Goal: Use online tool/utility: Use online tool/utility

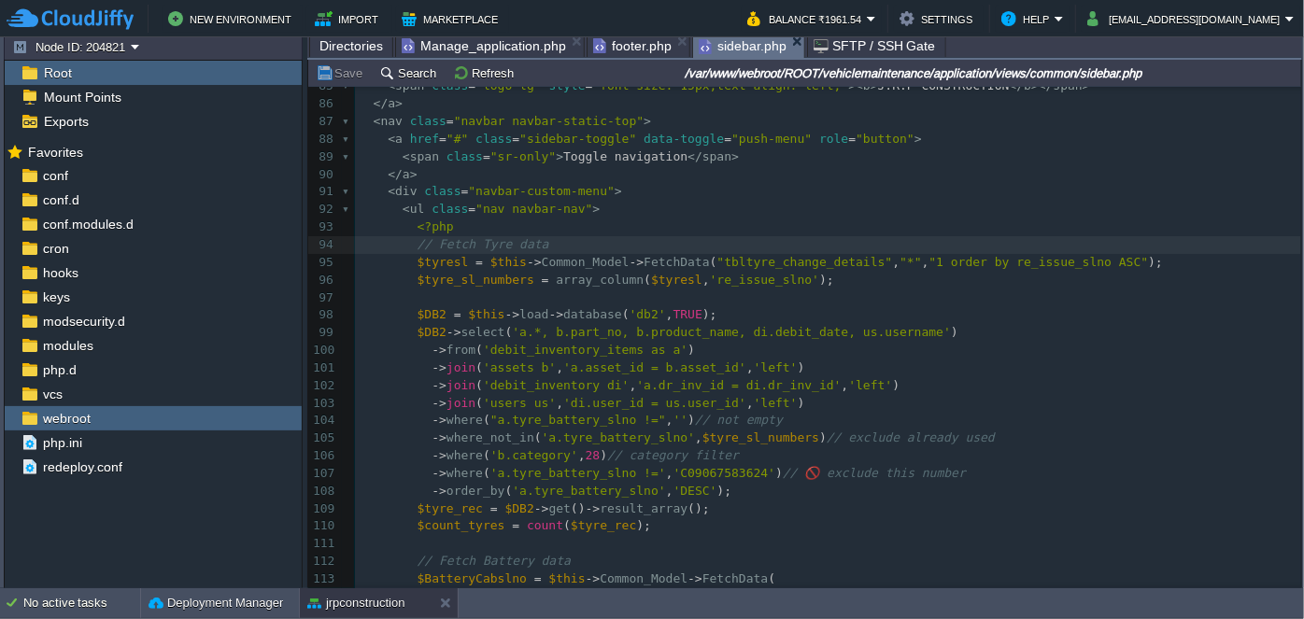
scroll to position [1525, 0]
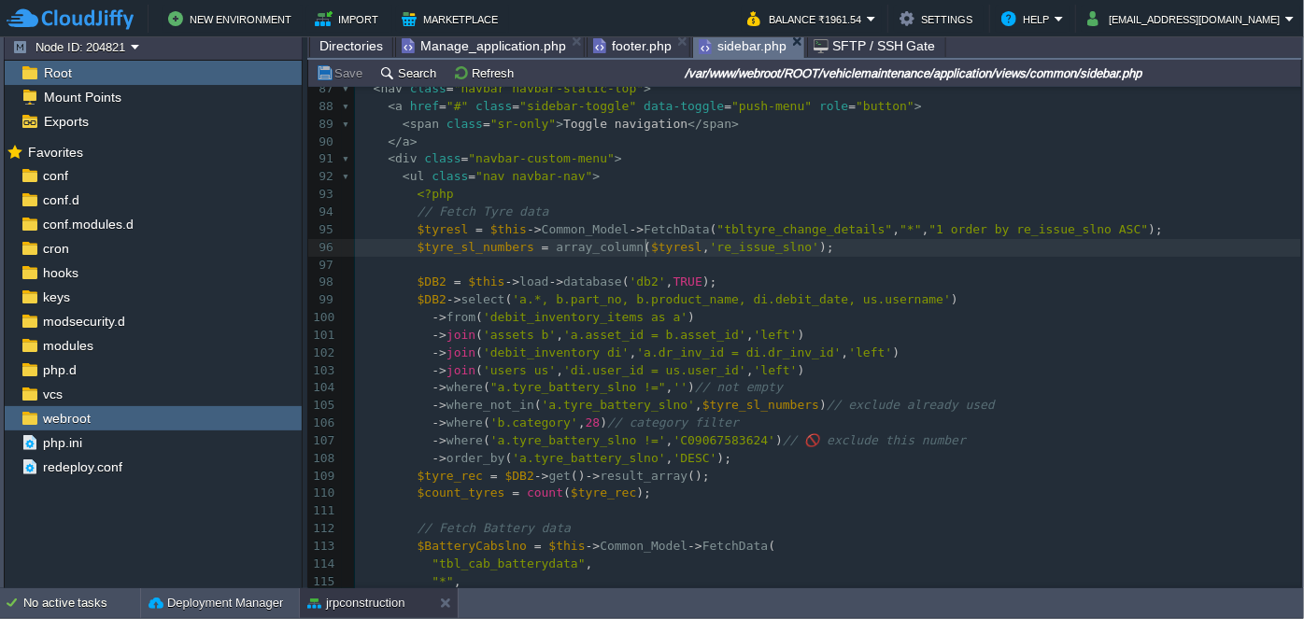
click at [648, 247] on div "xxxxxxxxxx ​ 62 position : relative ; 63 display : inline-block ; 64 font-size …" at bounding box center [828, 265] width 946 height 1250
type textarea "$tyresl"
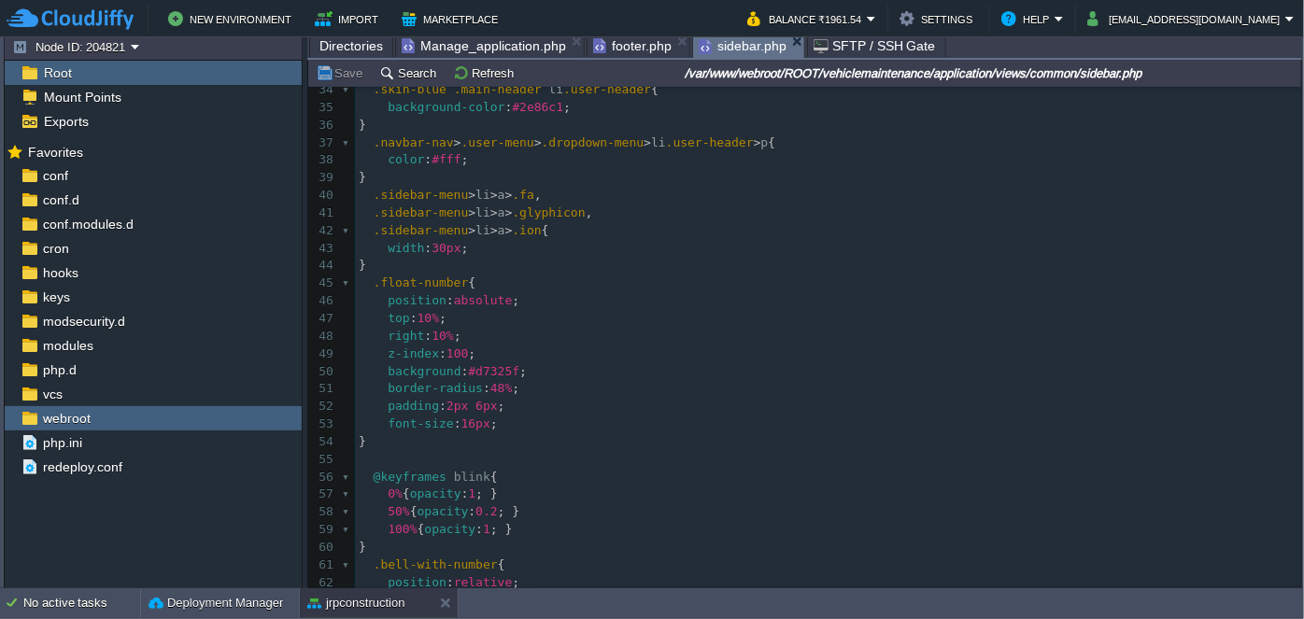
scroll to position [457, 0]
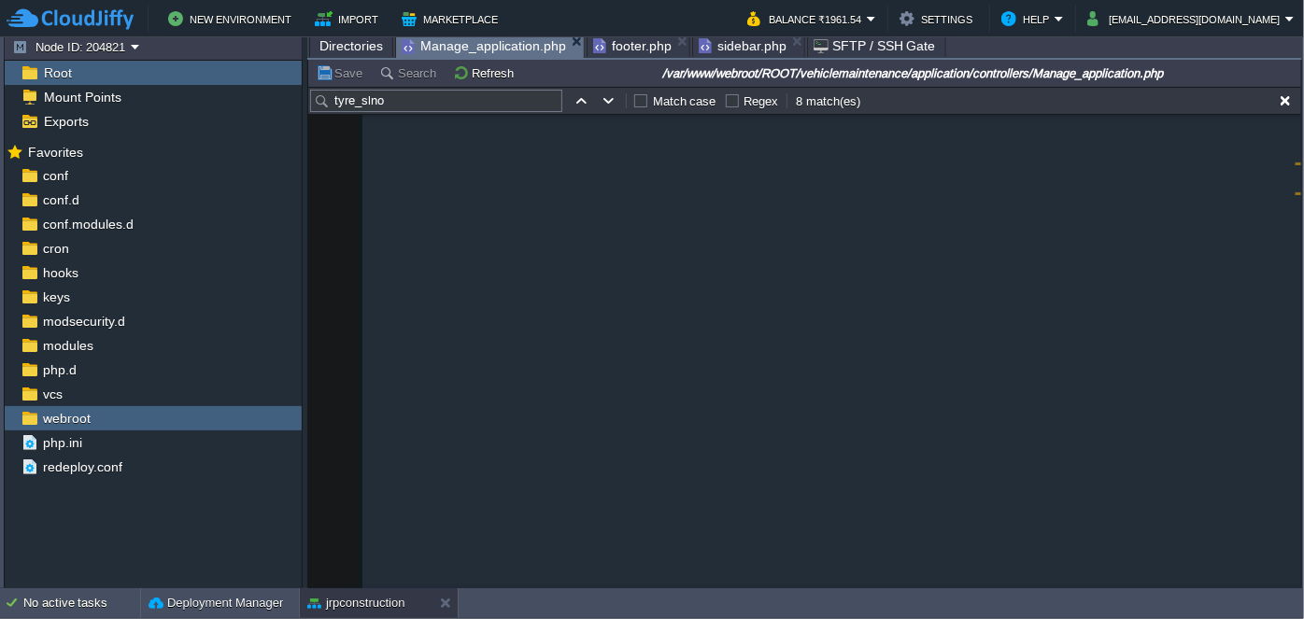
click at [493, 43] on span "Manage_application.php" at bounding box center [484, 46] width 164 height 23
click at [634, 48] on span "footer.php" at bounding box center [632, 46] width 78 height 22
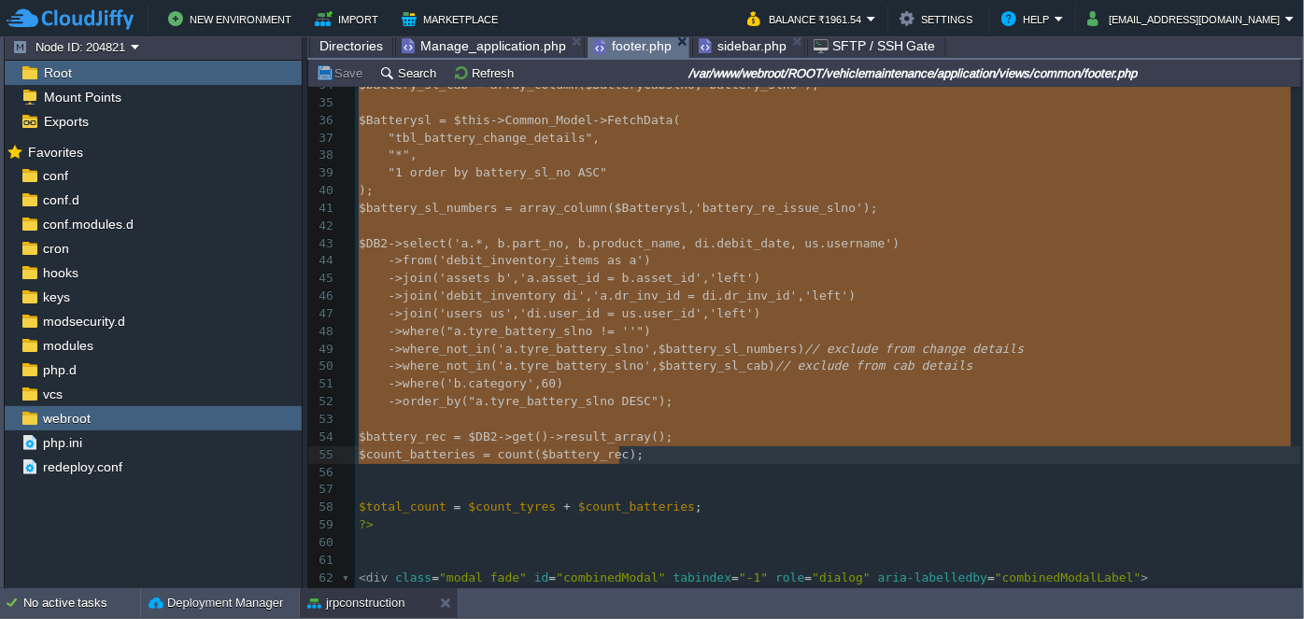
scroll to position [498, 0]
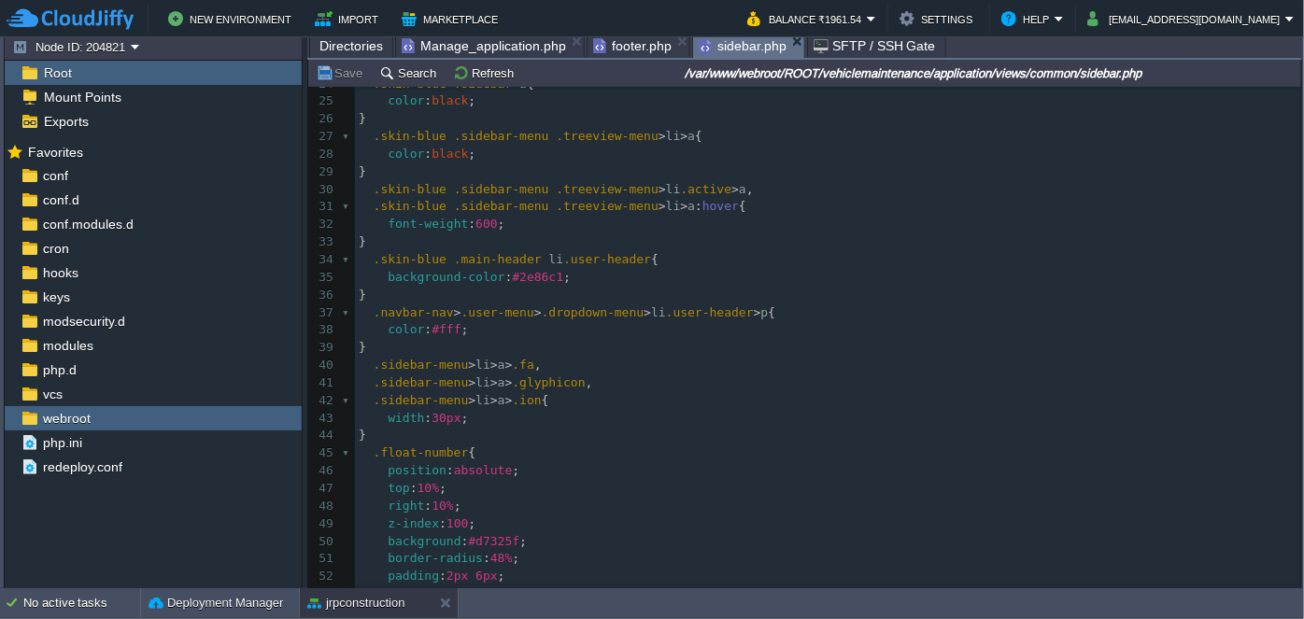
click at [722, 53] on span "sidebar.php" at bounding box center [743, 46] width 88 height 23
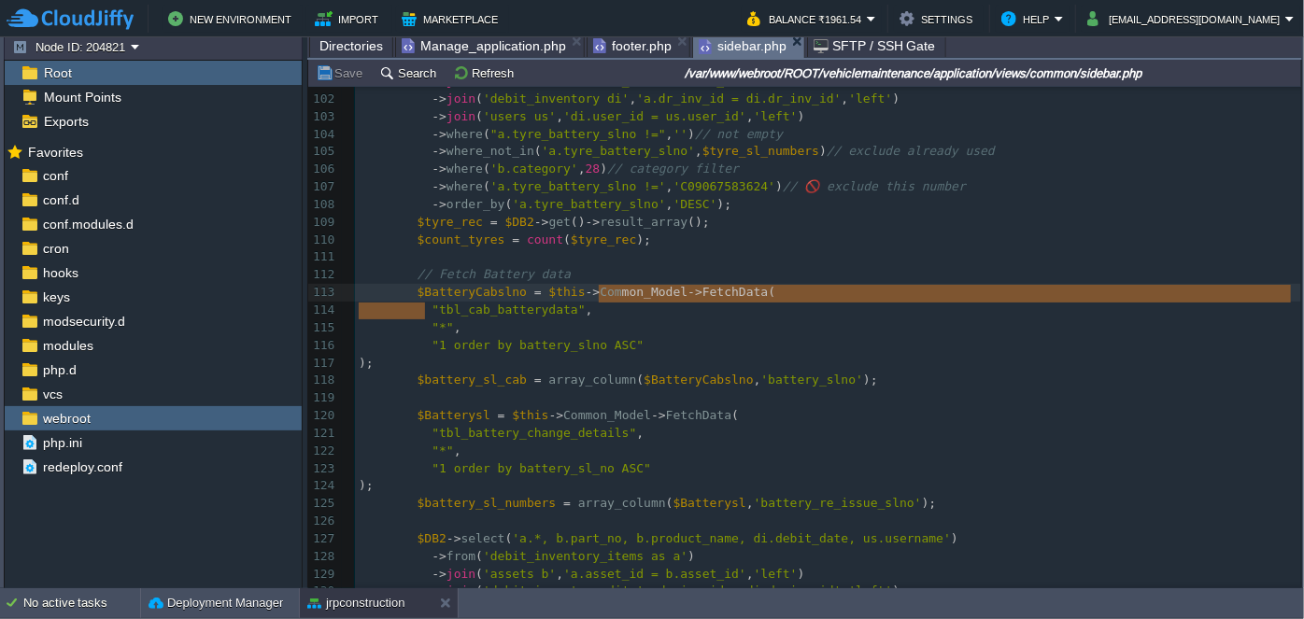
type textarea ""tbl_cab_batterydata","
drag, startPoint x: 425, startPoint y: 306, endPoint x: 736, endPoint y: 299, distance: 311.2
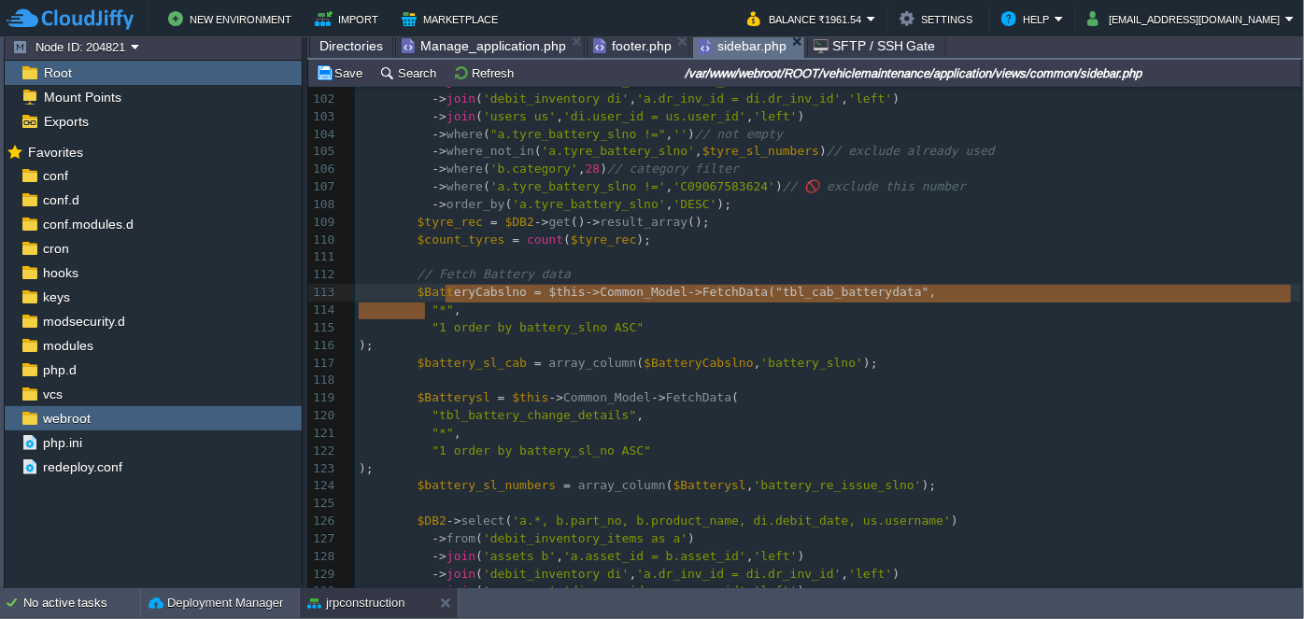
type textarea "$BatteryCabslno = $this->Common_Model->FetchData("tbl_cab_batterydata","
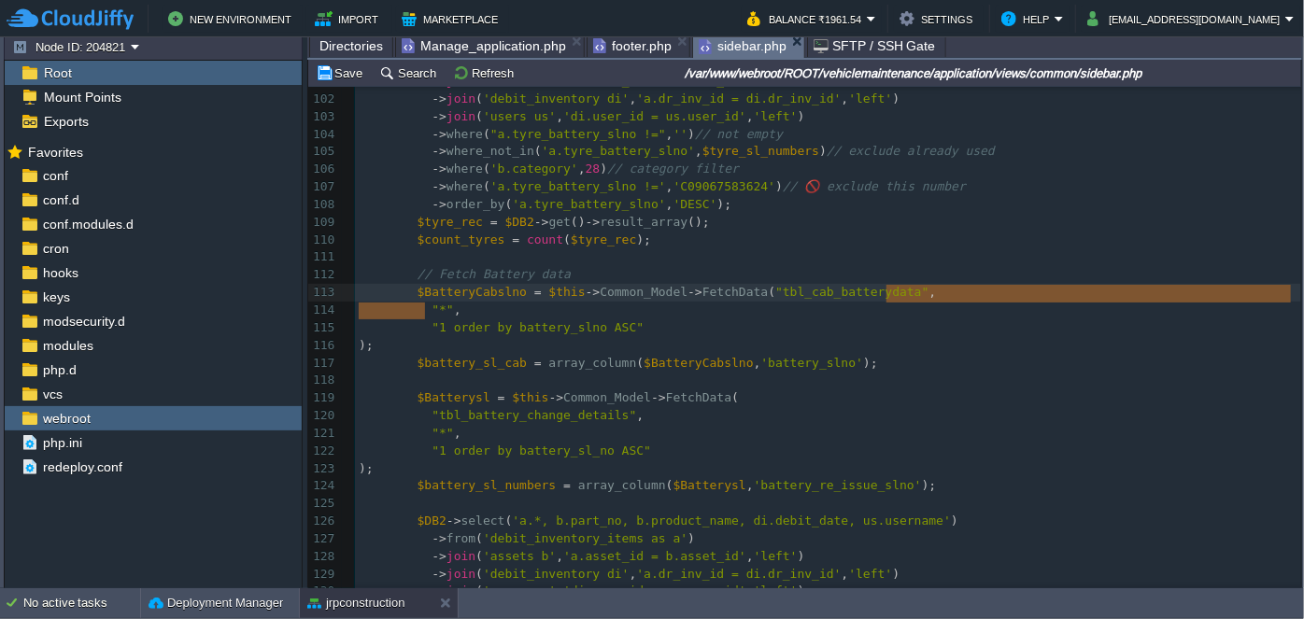
drag, startPoint x: 423, startPoint y: 304, endPoint x: 904, endPoint y: 284, distance: 481.6
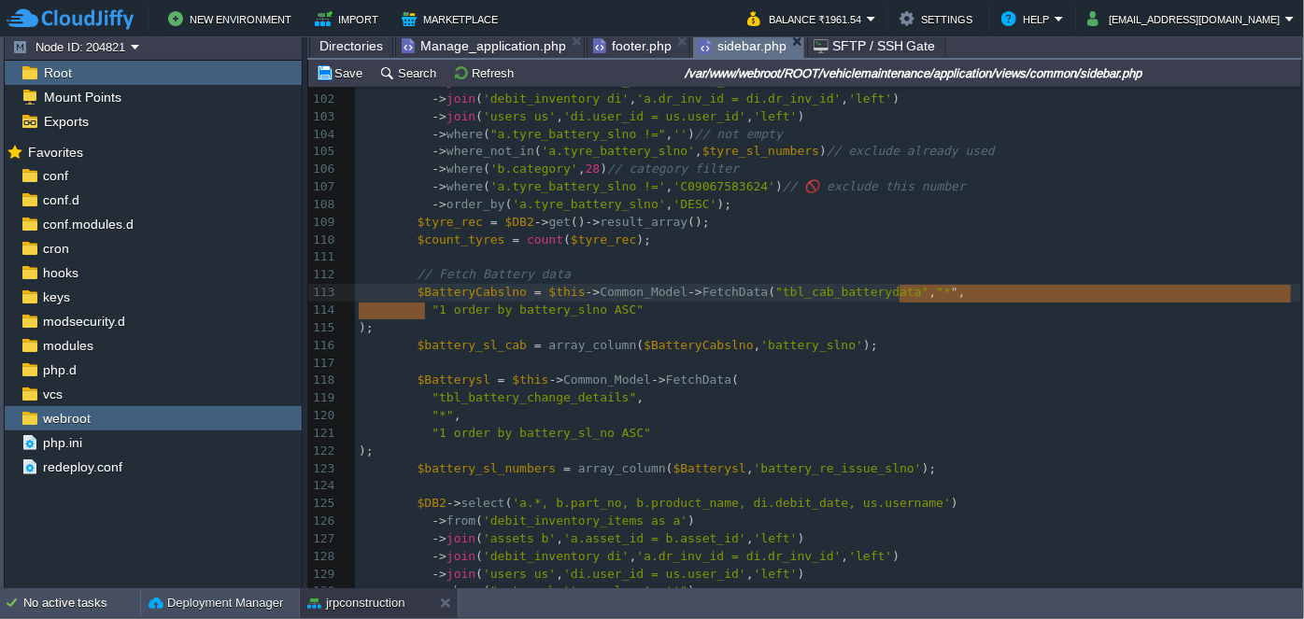
type textarea ","
drag, startPoint x: 422, startPoint y: 303, endPoint x: 904, endPoint y: 290, distance: 482.3
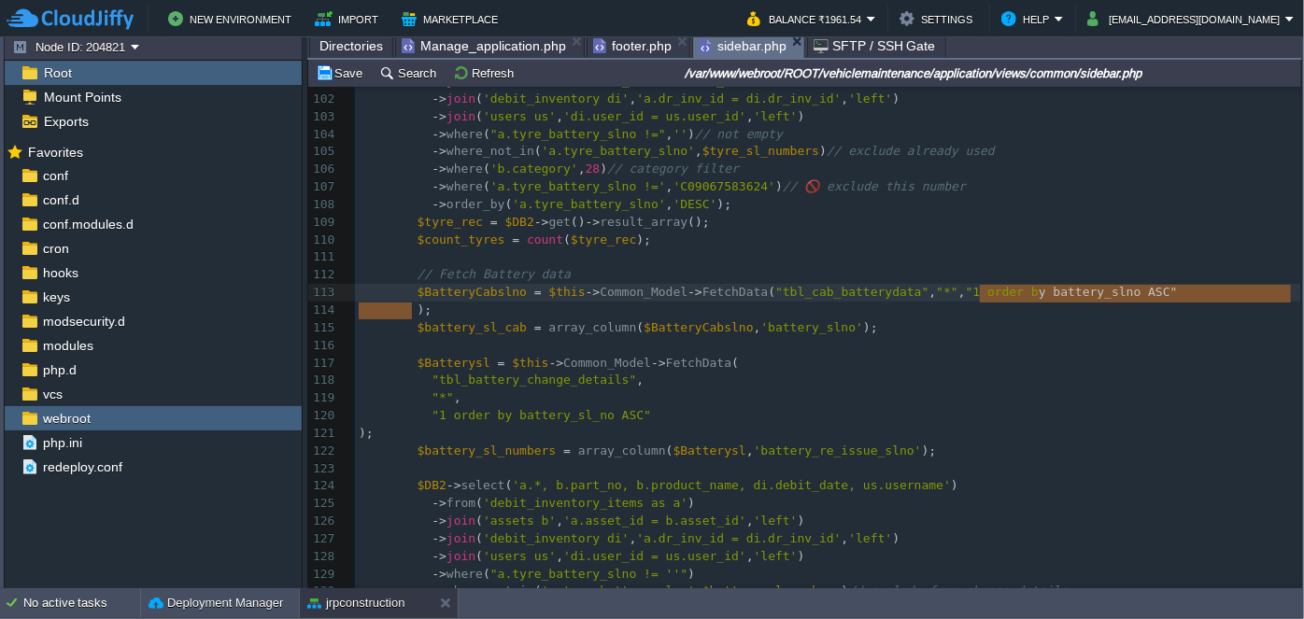
type textarea """
drag, startPoint x: 411, startPoint y: 306, endPoint x: 1146, endPoint y: 295, distance: 734.5
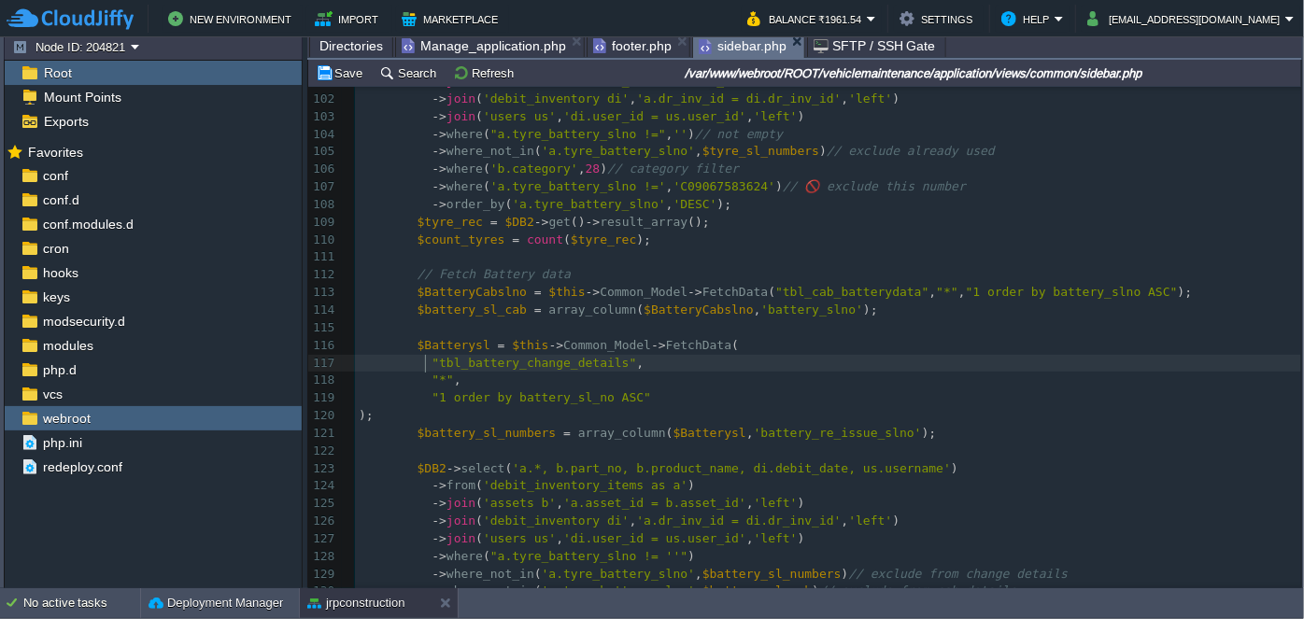
type textarea "ata("
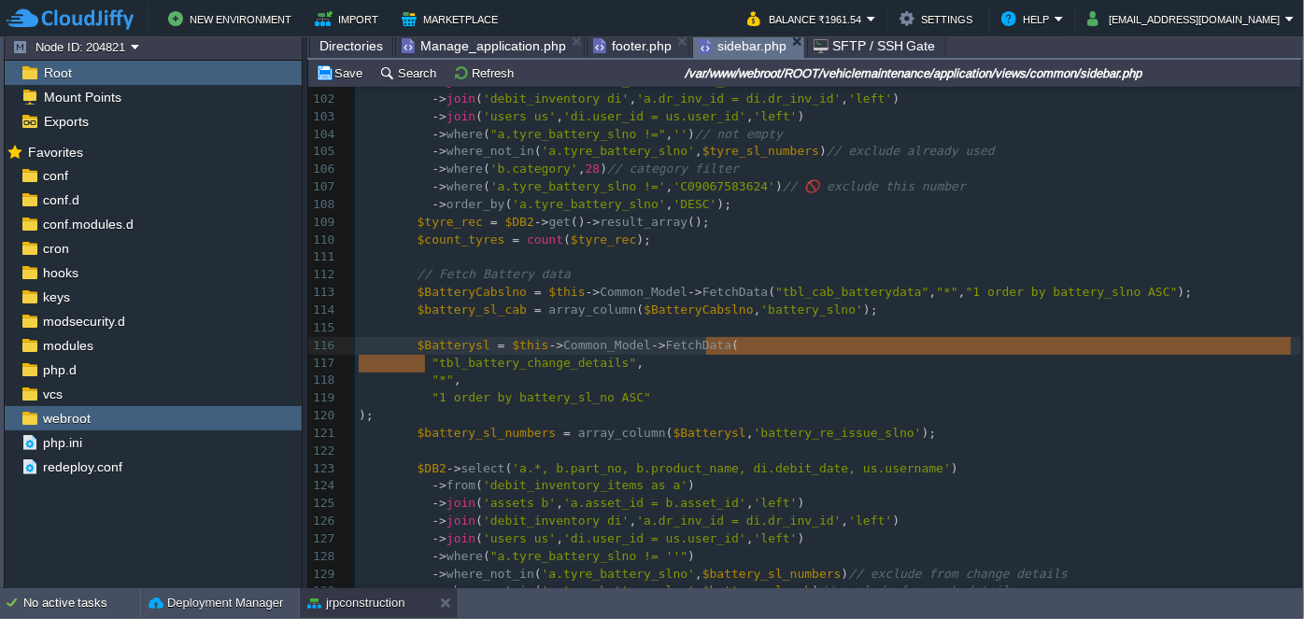
drag, startPoint x: 426, startPoint y: 360, endPoint x: 703, endPoint y: 344, distance: 277.0
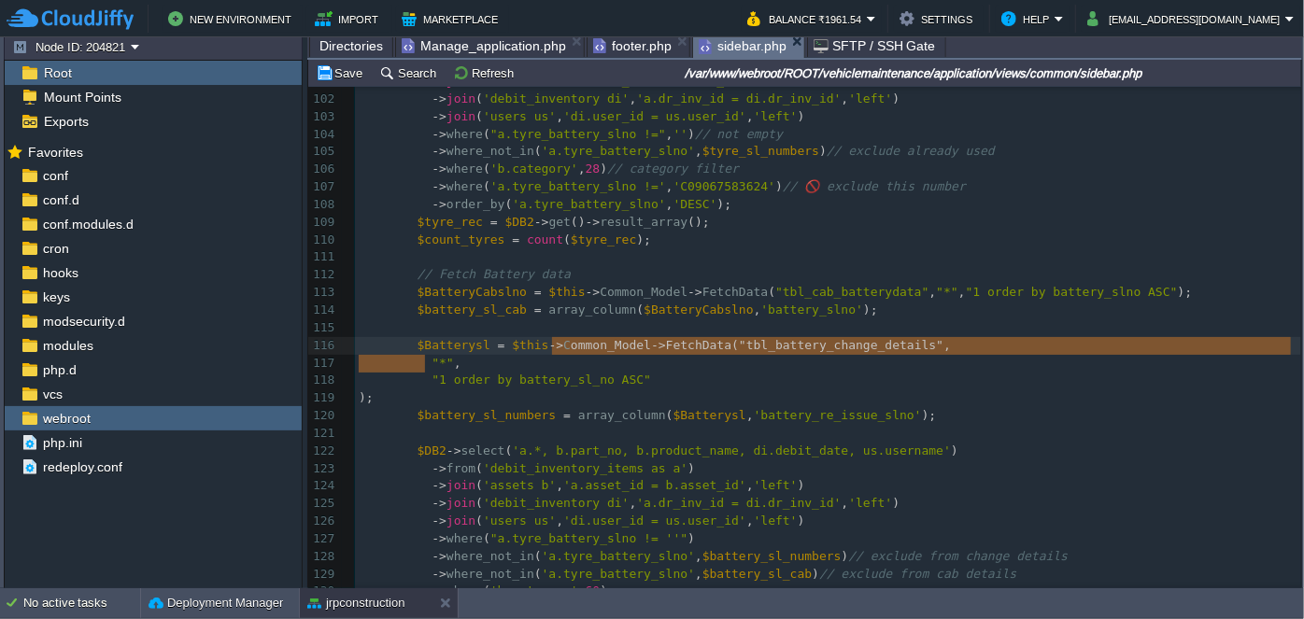
type textarea ""*","
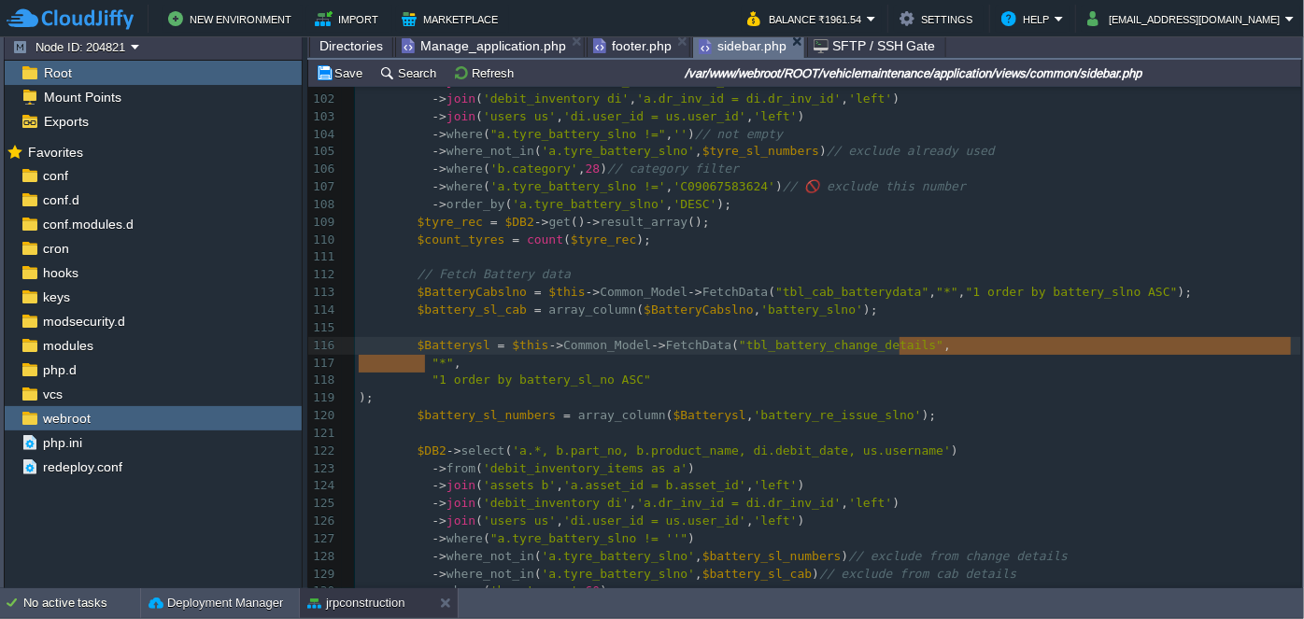
drag, startPoint x: 426, startPoint y: 362, endPoint x: 904, endPoint y: 353, distance: 478.5
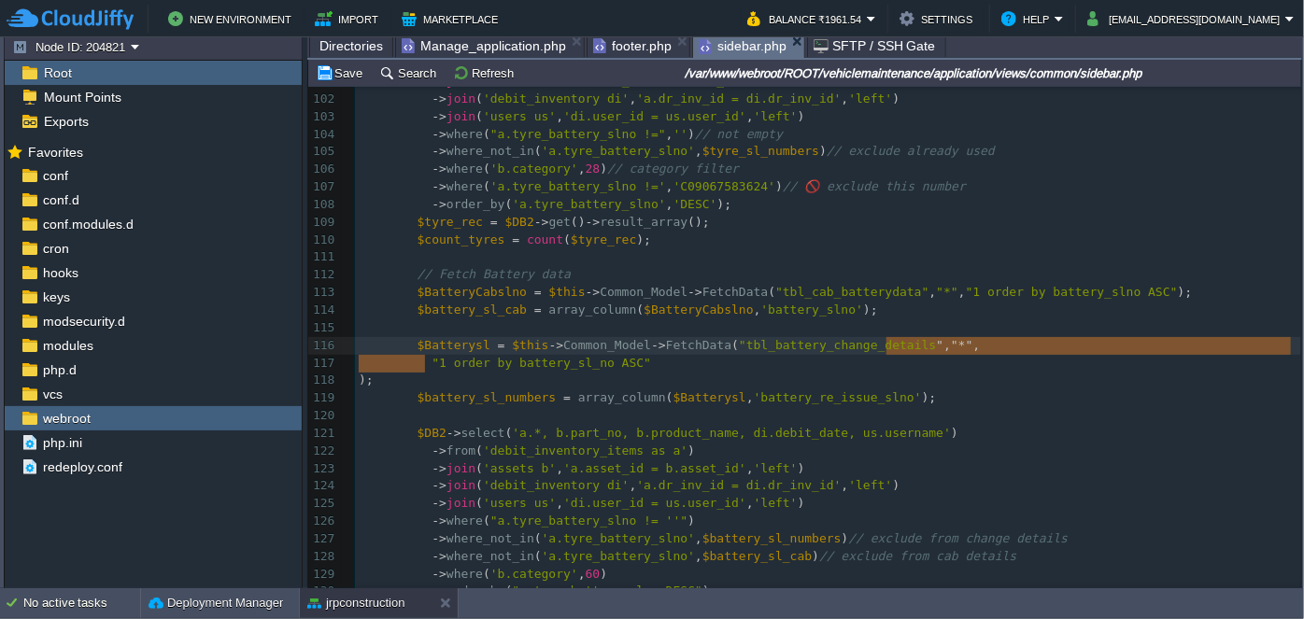
type textarea ","
drag, startPoint x: 426, startPoint y: 357, endPoint x: 984, endPoint y: 346, distance: 557.9
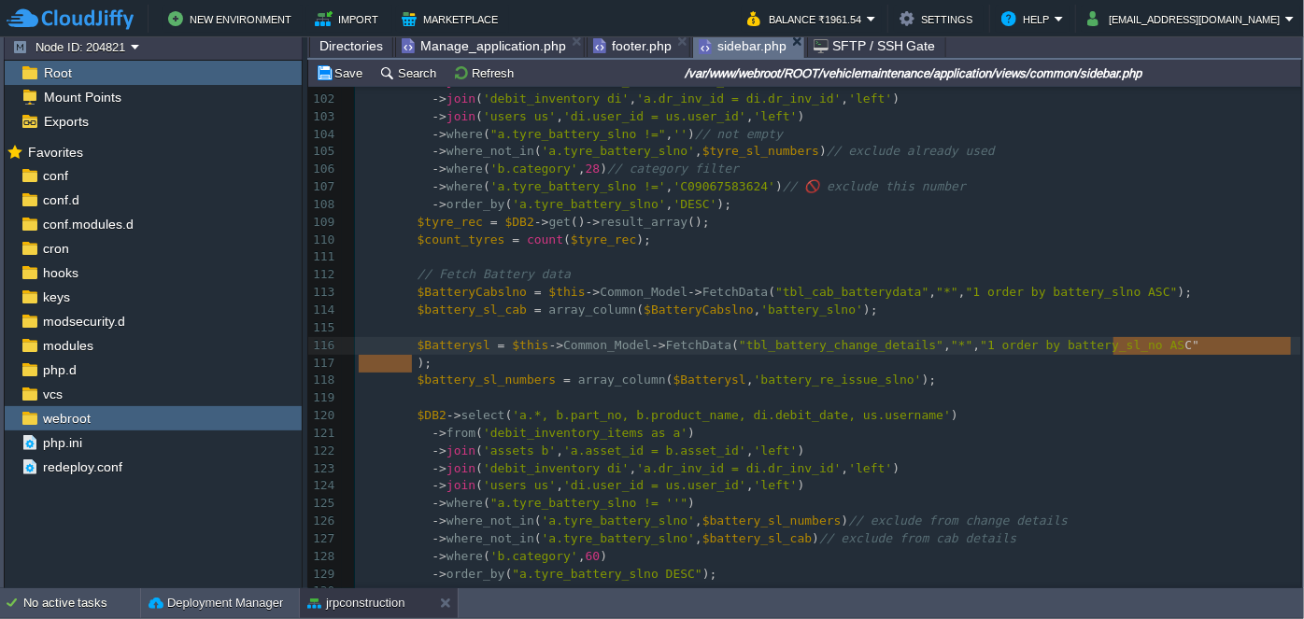
type textarea """
drag, startPoint x: 413, startPoint y: 362, endPoint x: 1118, endPoint y: 349, distance: 705.5
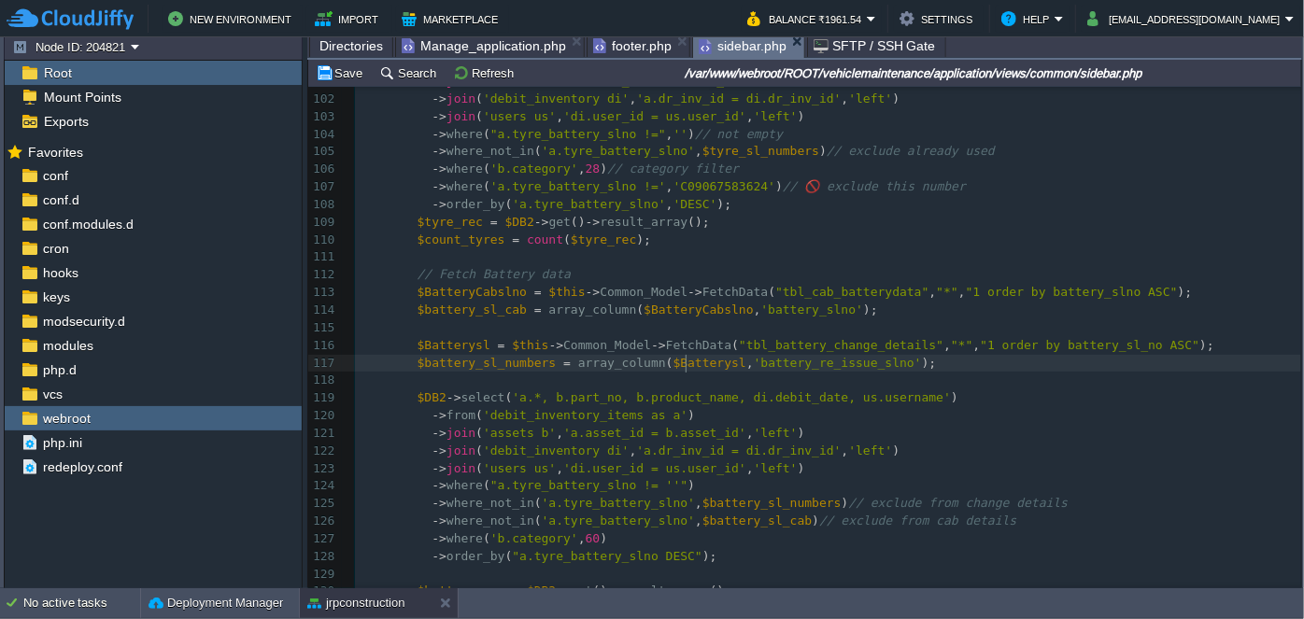
click at [686, 365] on div "xxxxxxxxxx 77 pointer-events : none ; 78 } 79 </ style > 80 ​ 81 ​ 82 < header …" at bounding box center [828, 214] width 946 height 1127
type textarea "$Batterysl"
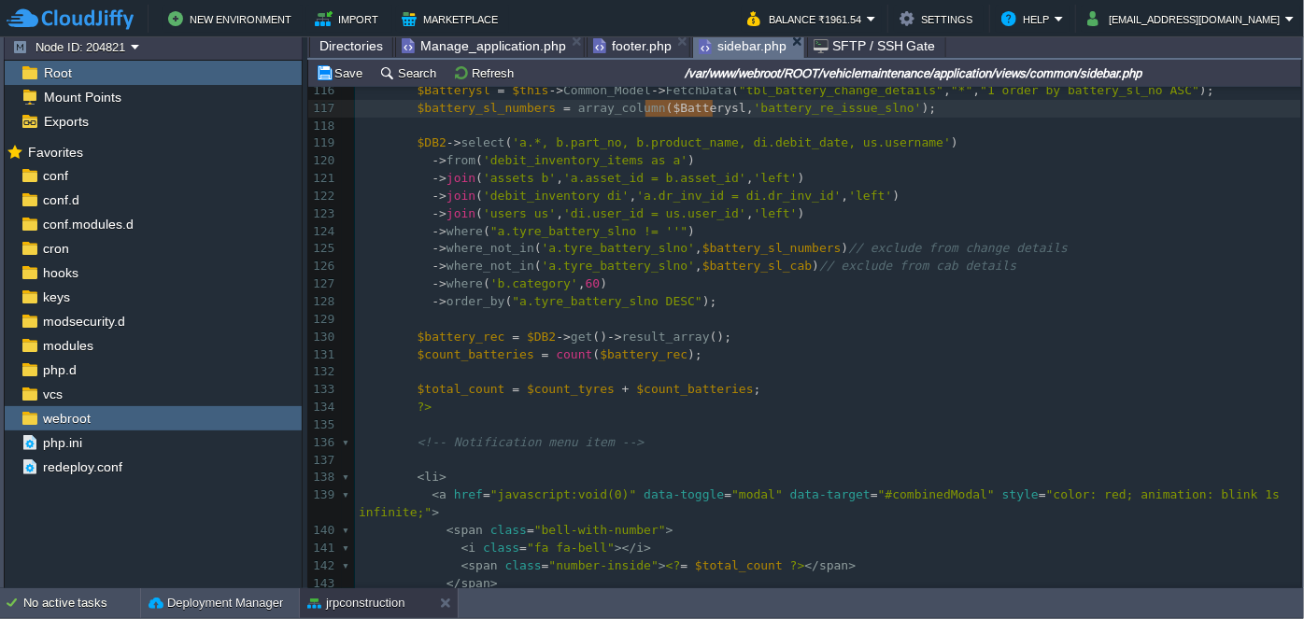
scroll to position [1864, 0]
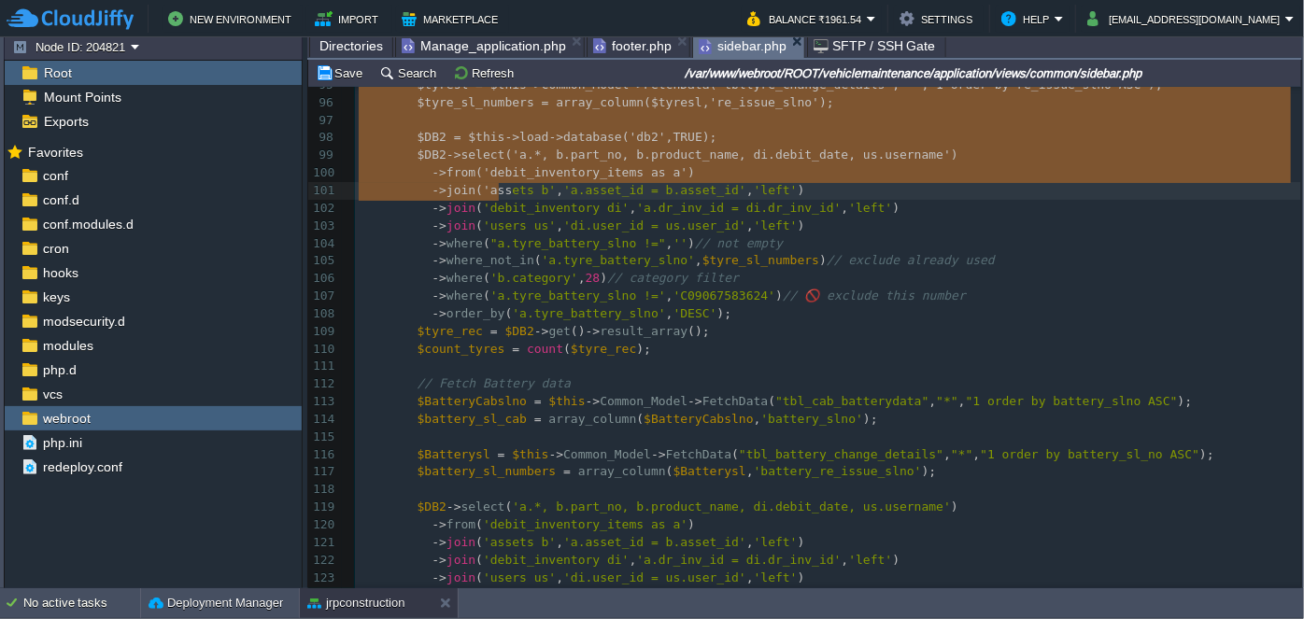
type textarea "-"
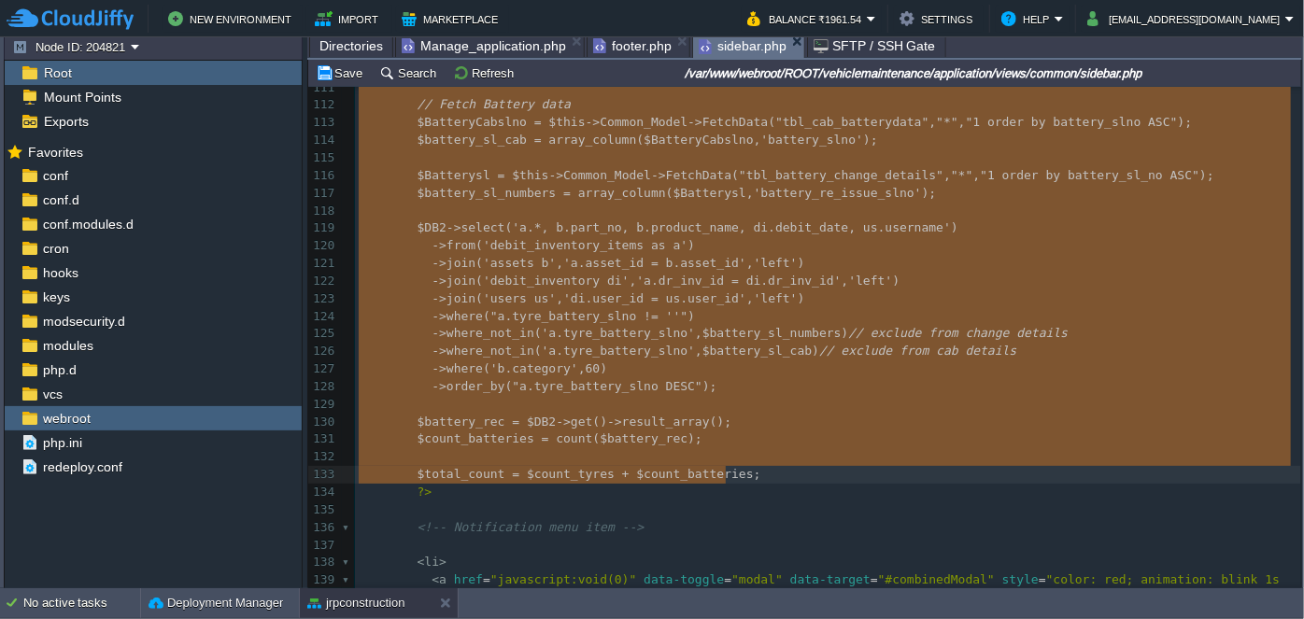
drag, startPoint x: 413, startPoint y: 297, endPoint x: 761, endPoint y: 470, distance: 388.2
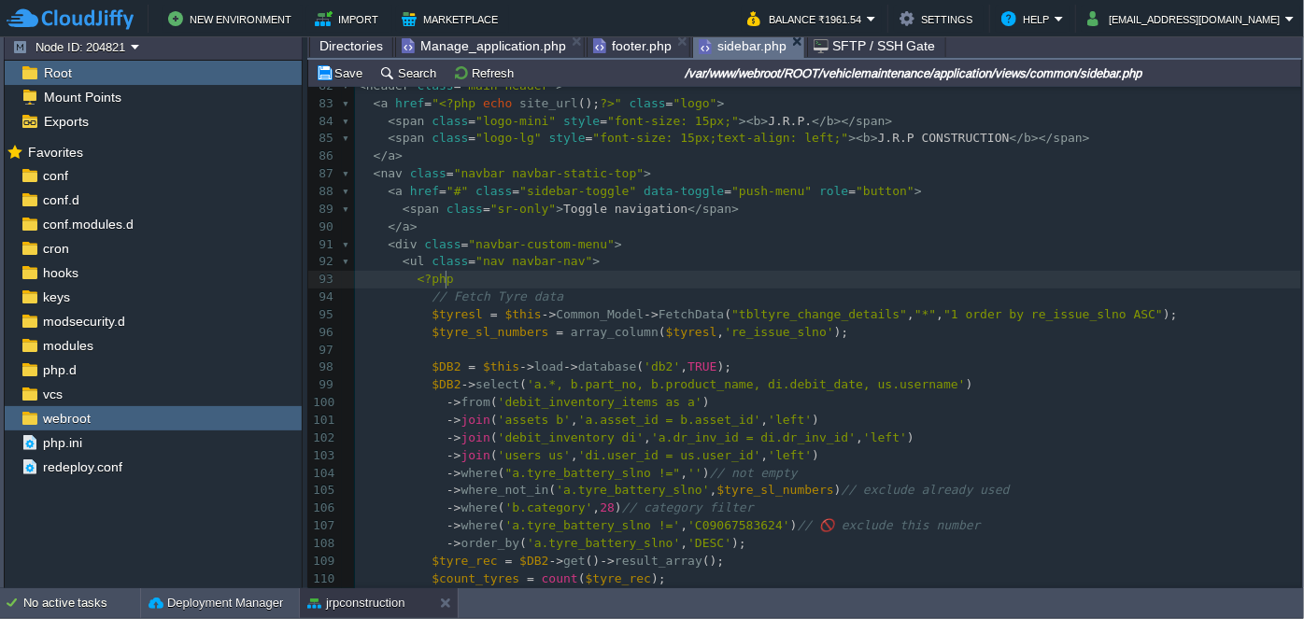
click at [443, 285] on span "<?php" at bounding box center [436, 279] width 36 height 14
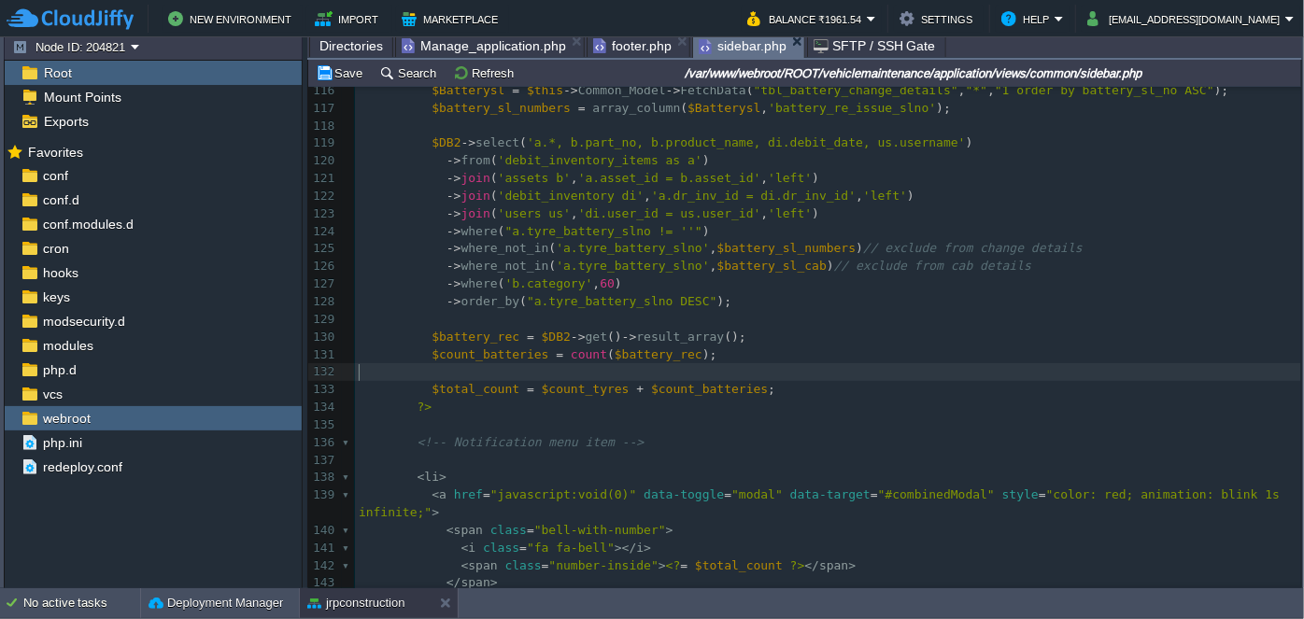
click at [485, 373] on pre "​" at bounding box center [828, 372] width 946 height 18
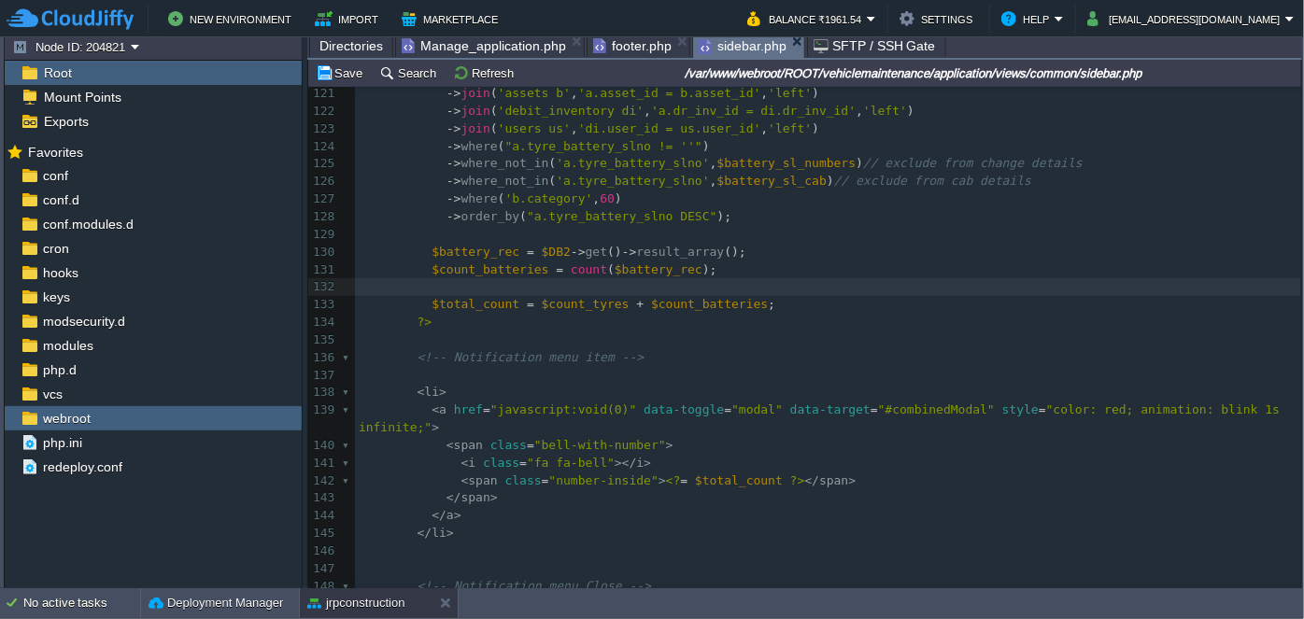
click at [556, 298] on span "$count_tyres" at bounding box center [586, 304] width 88 height 14
type textarea "$count_tyres"
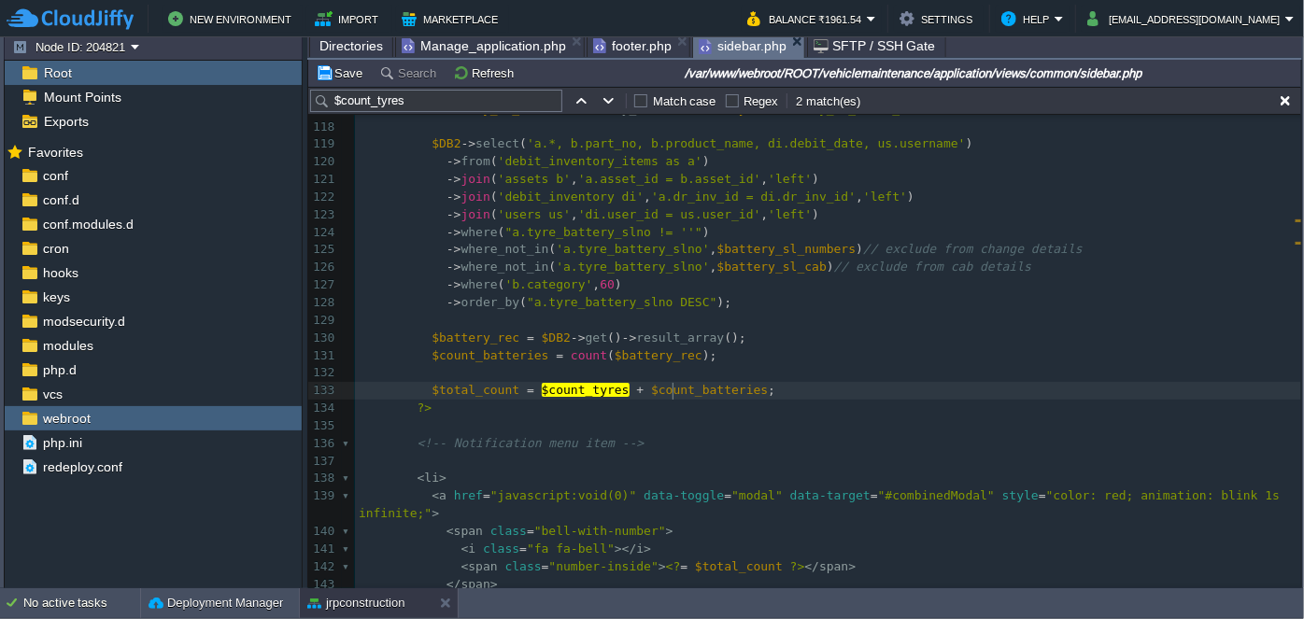
type textarea "$count_batteries"
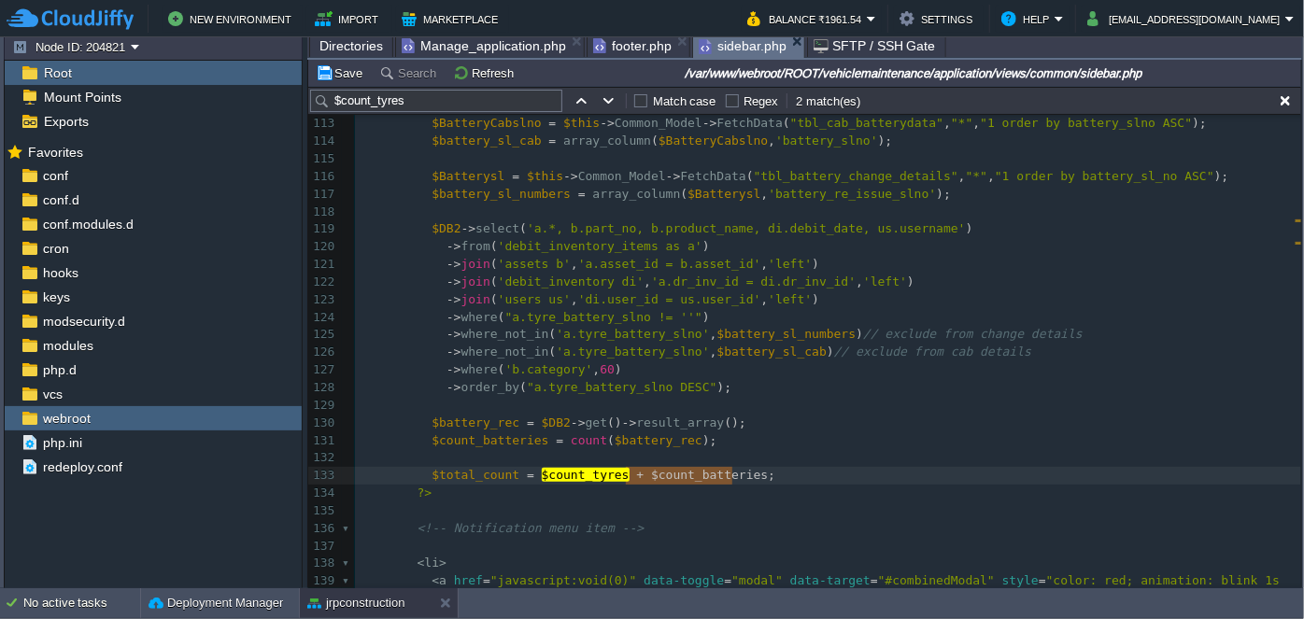
click at [655, 336] on div "xxxxxxxxxx 100 -> from ( 'debit_inventory_items as a' ) 101 -> join ( 'assets b…" at bounding box center [828, 414] width 946 height 1057
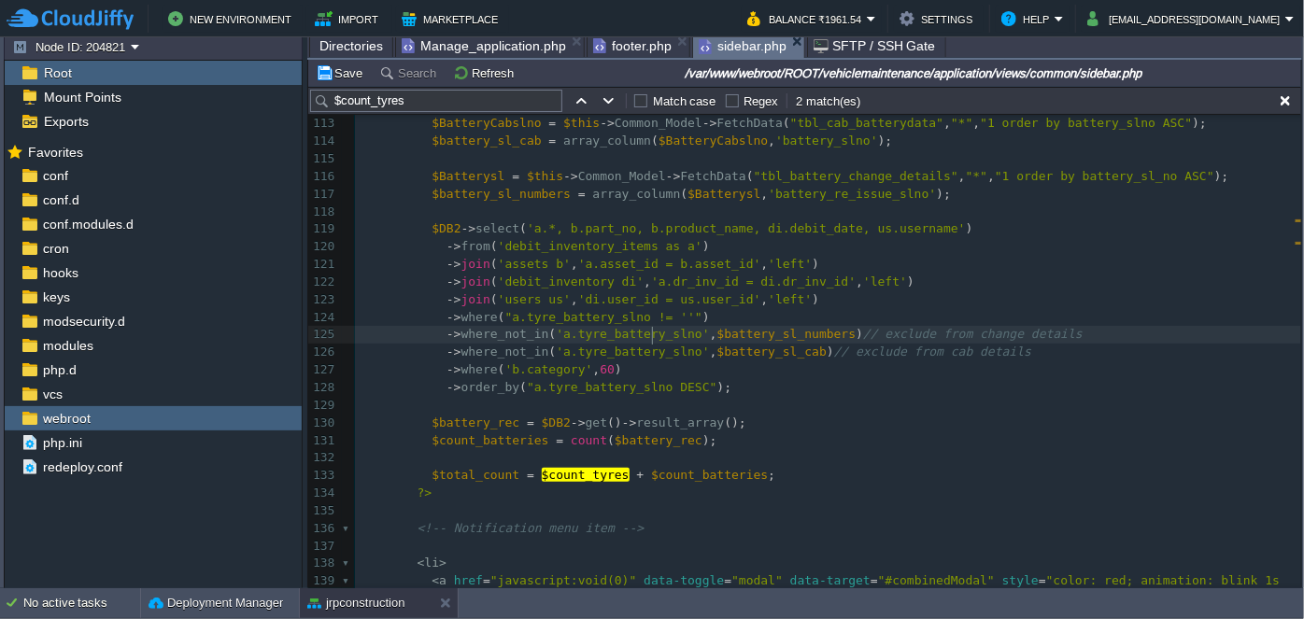
type textarea "tyre_battery_slno"
click at [779, 332] on span "$battery_sl_numbers" at bounding box center [787, 334] width 139 height 14
type textarea "$battery_sl_numbers"
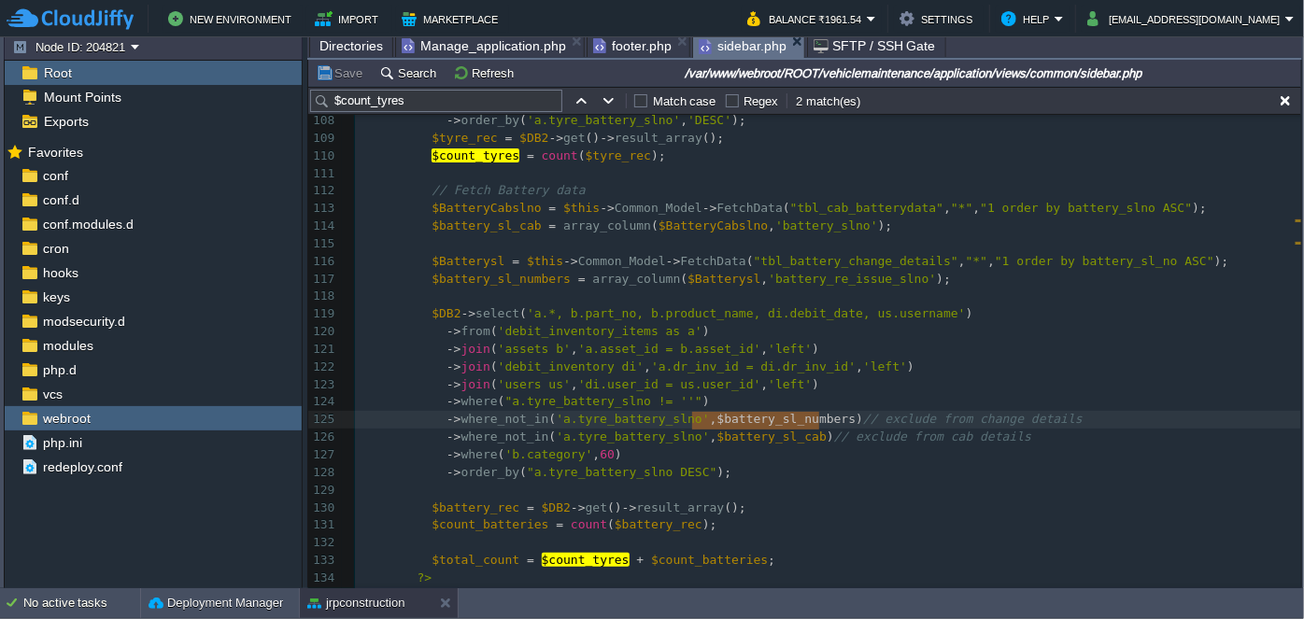
scroll to position [1722, 0]
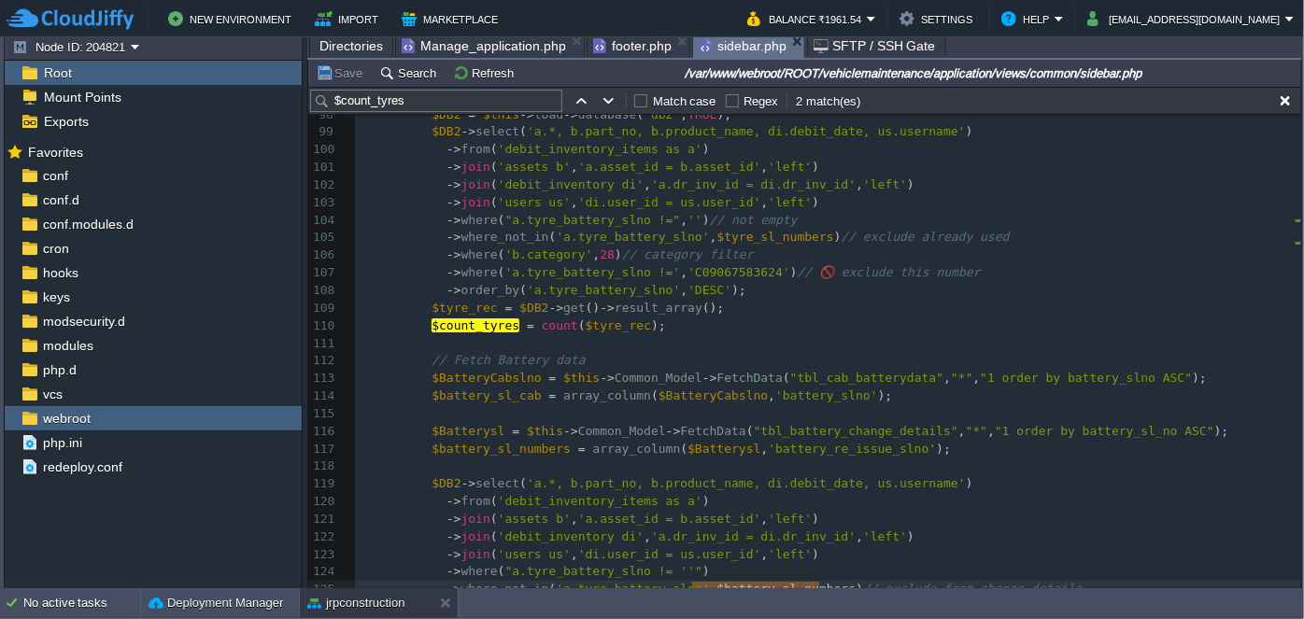
click at [629, 47] on span "footer.php" at bounding box center [632, 46] width 78 height 22
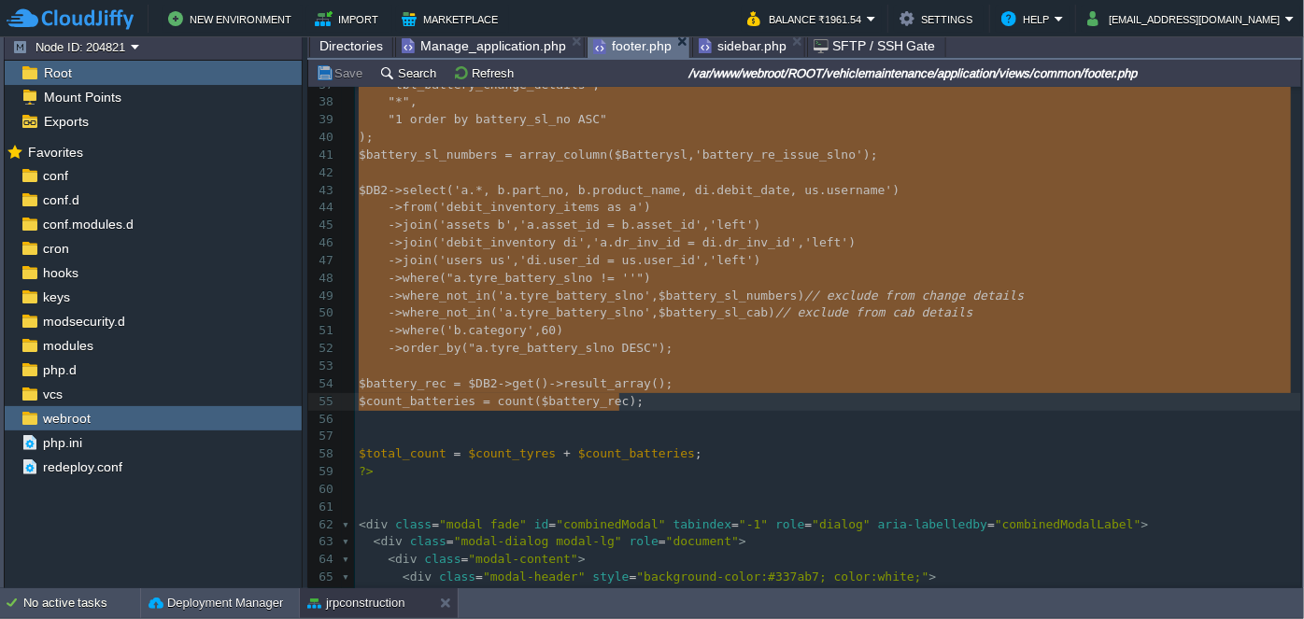
scroll to position [741, 0]
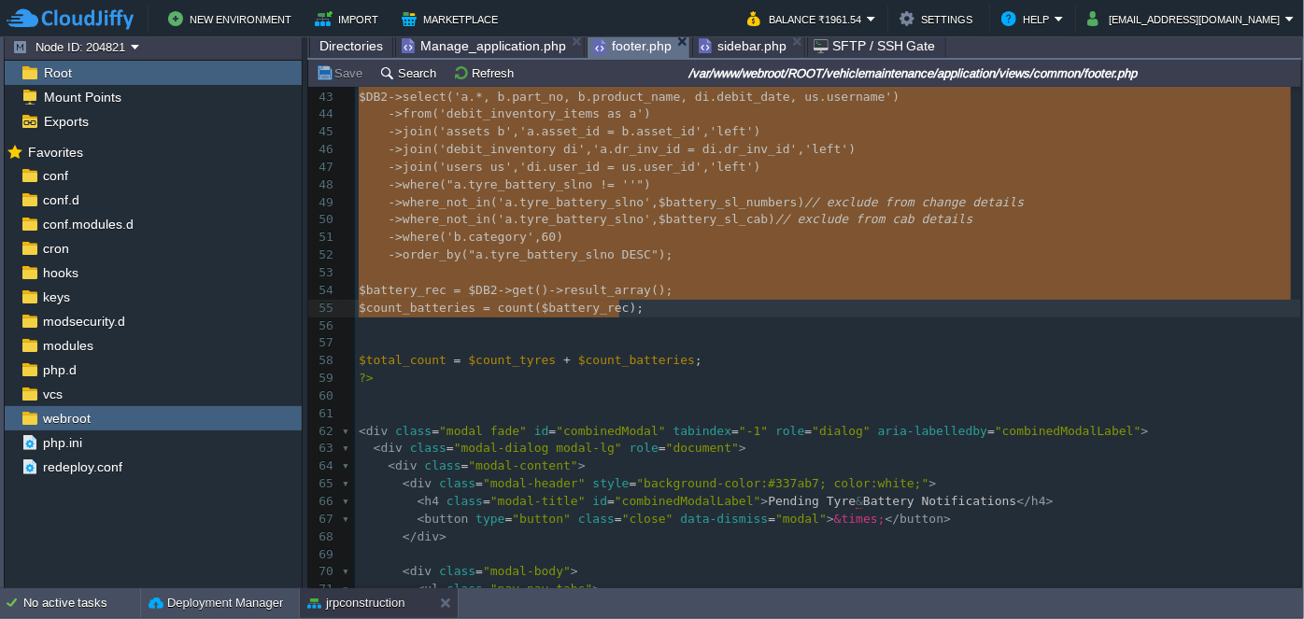
type textarea "-"
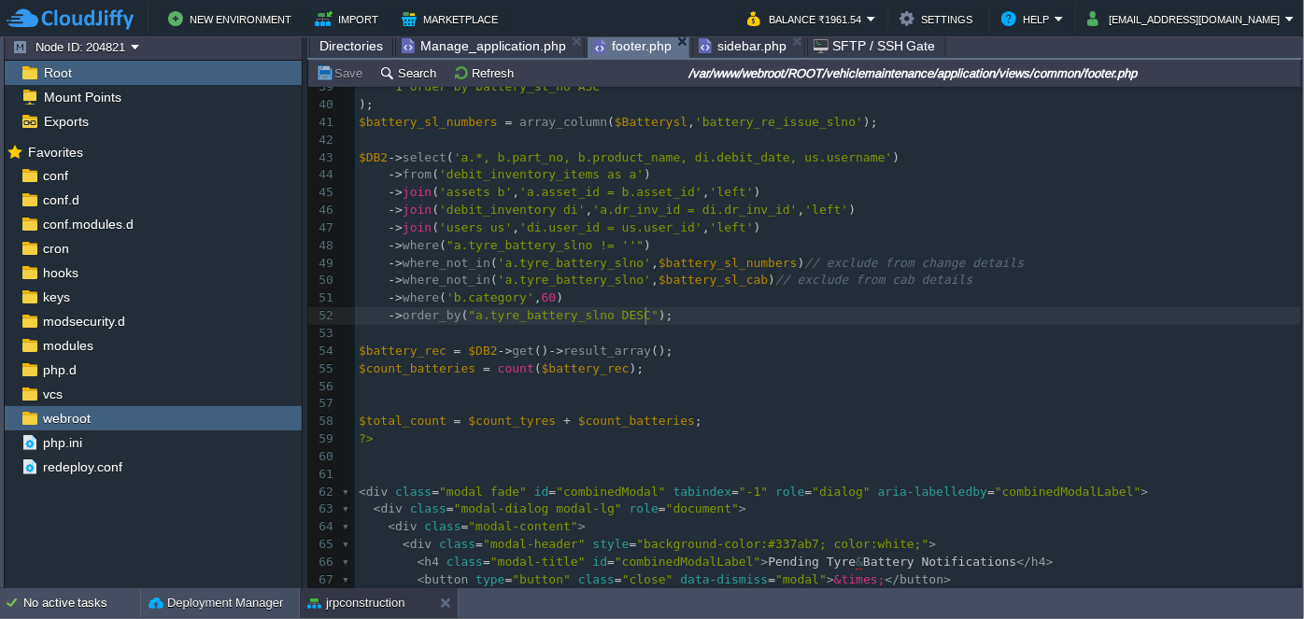
scroll to position [657, 0]
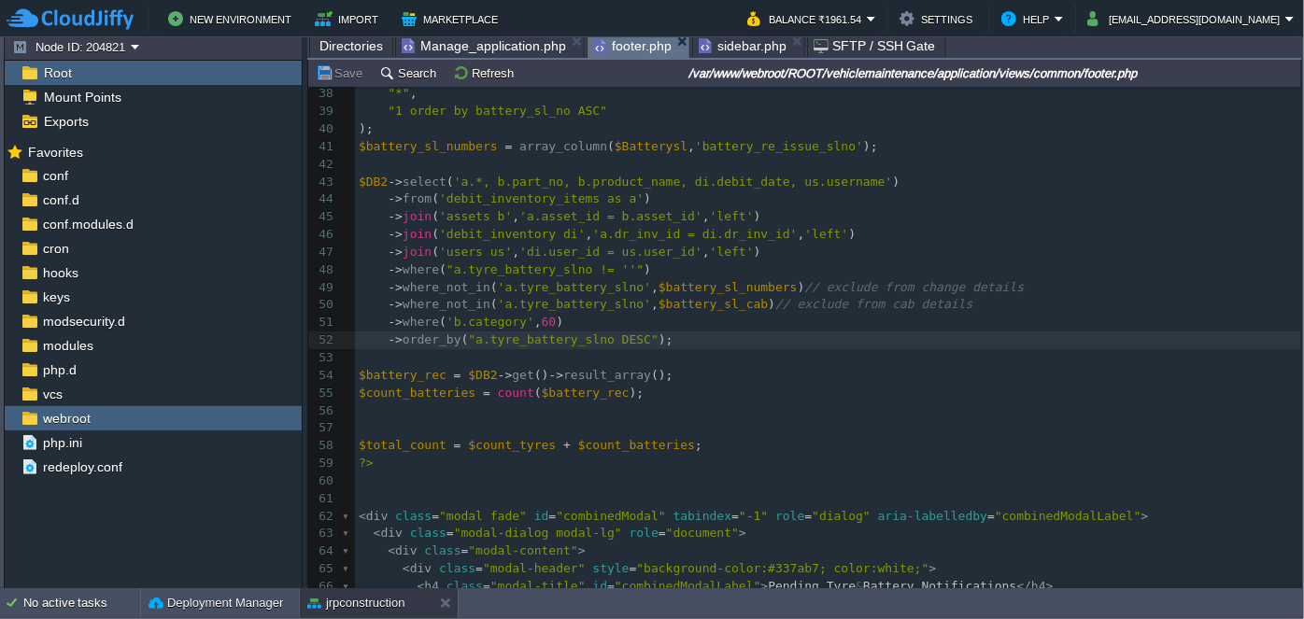
click at [730, 40] on span "sidebar.php" at bounding box center [743, 46] width 88 height 22
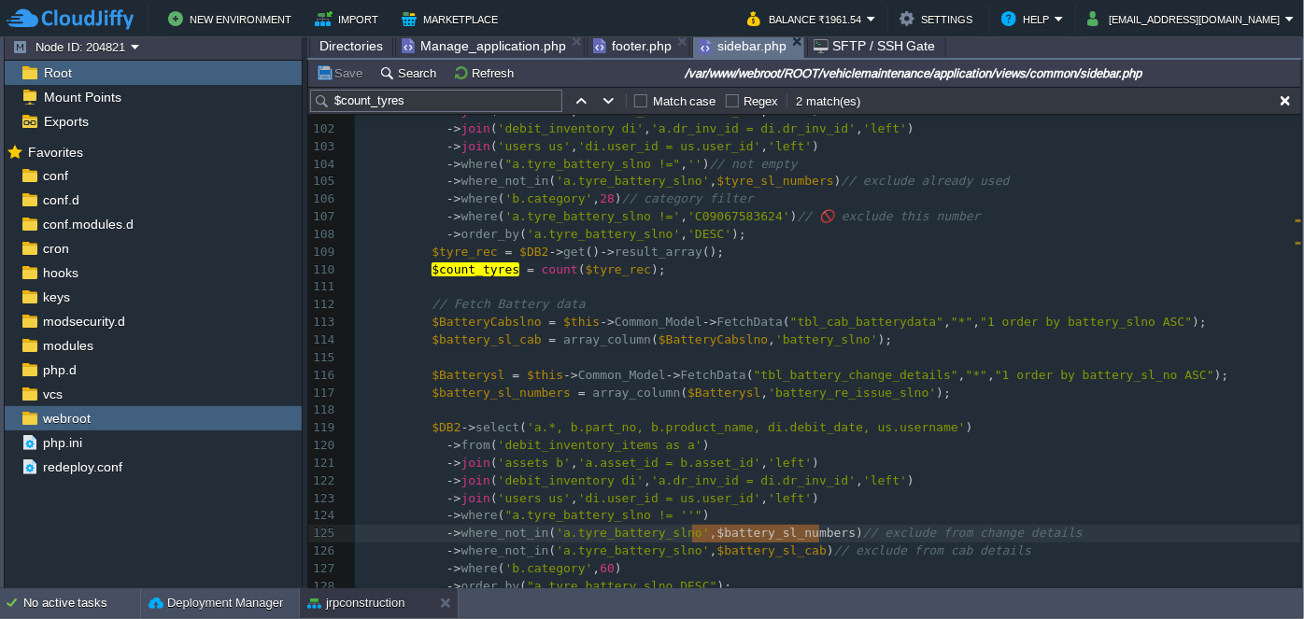
scroll to position [1806, 0]
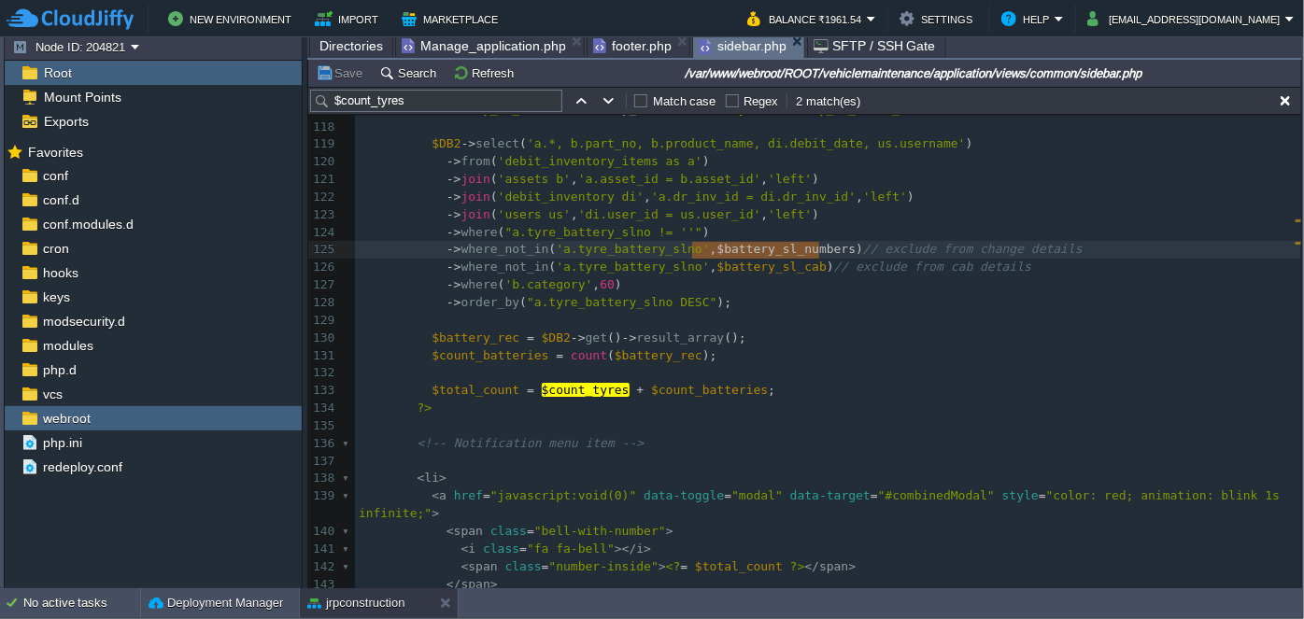
click at [603, 270] on span "'a.tyre_battery_slno'" at bounding box center [632, 267] width 153 height 14
type textarea "tyre_battery_slno"
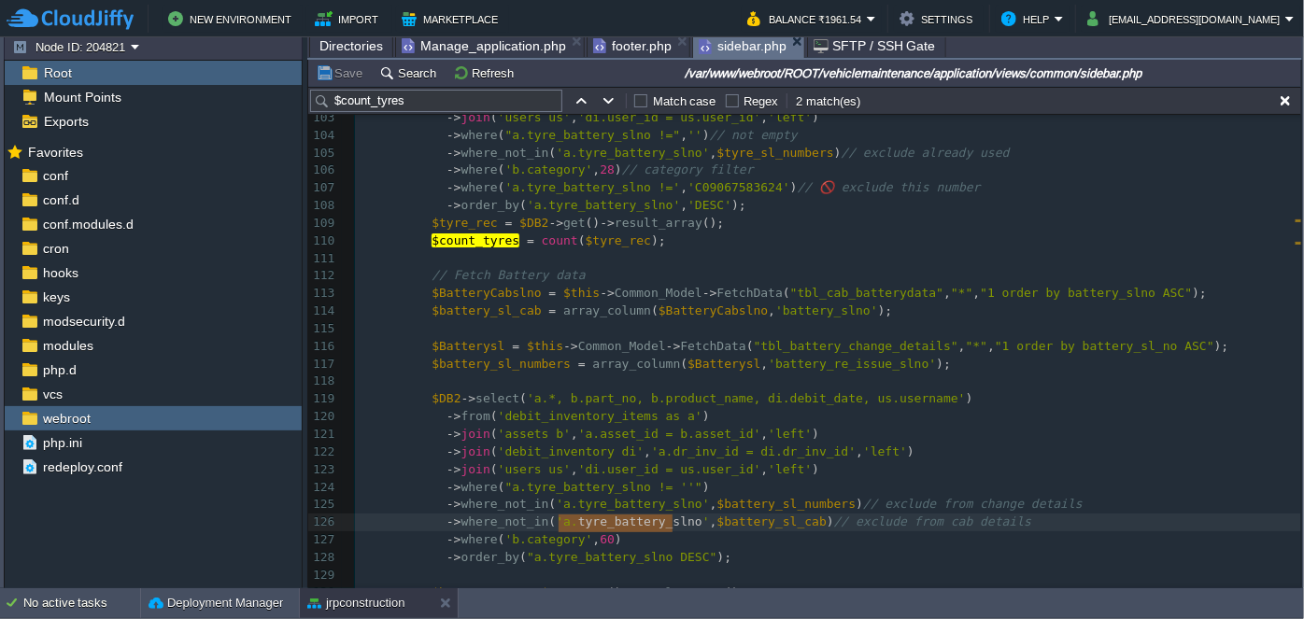
click at [889, 312] on pre "$battery_sl_cab = array_column ( $BatteryCabslno , 'battery_slno' );" at bounding box center [828, 312] width 946 height 18
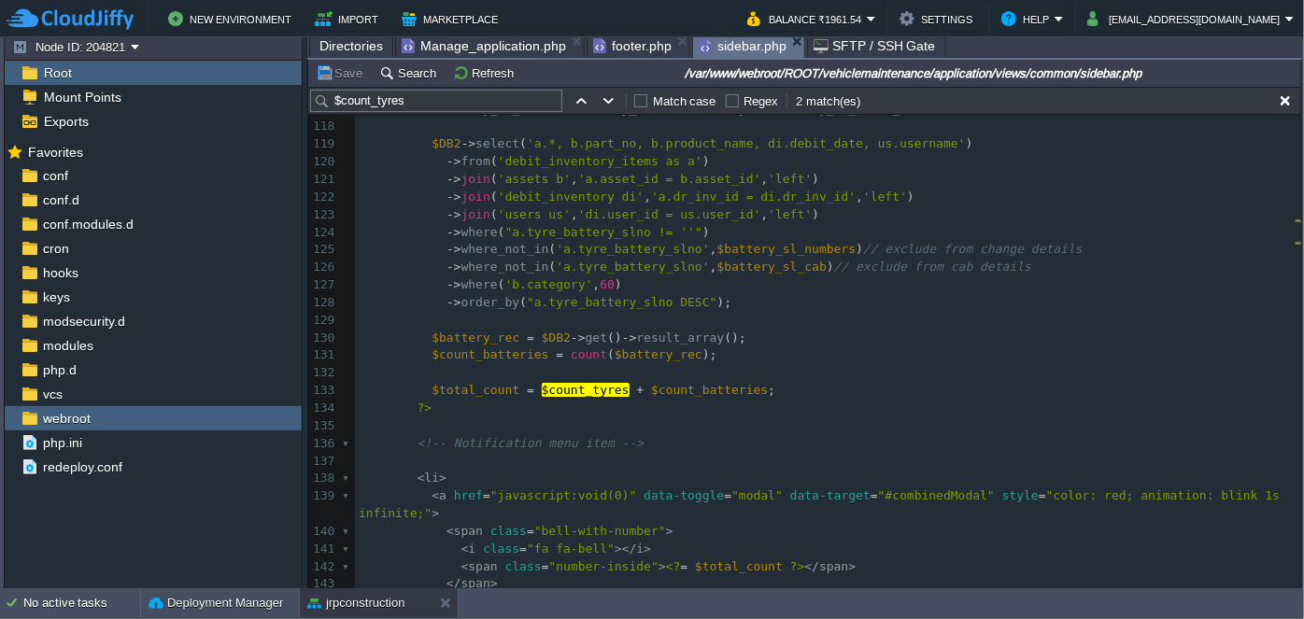
click at [731, 336] on pre "$battery_rec = $DB2 -> get () -> result_array ();" at bounding box center [828, 339] width 946 height 18
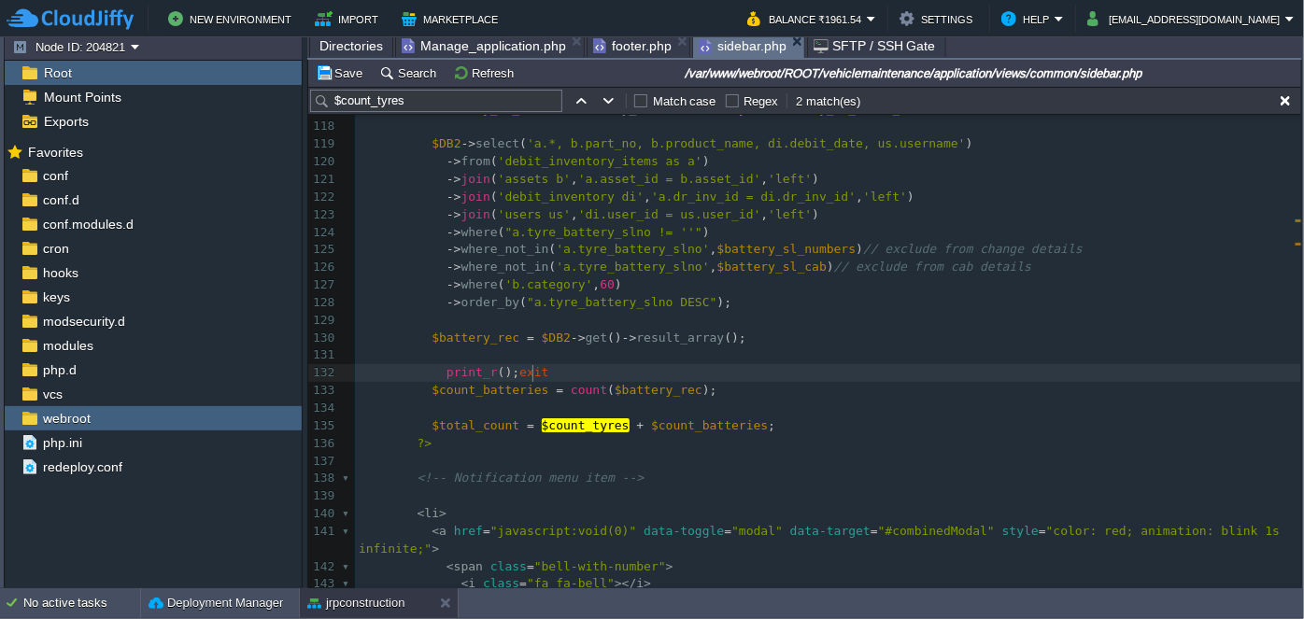
type textarea "print_r();exit;"
click at [458, 336] on div "xxxxxxxxxx 90 </ a > 91 < div class = "navbar-custom-menu" > 92 < ul class = "n…" at bounding box center [828, 250] width 946 height 1250
type textarea "$battery_rec"
paste textarea "e"
type textarea "echo "";"
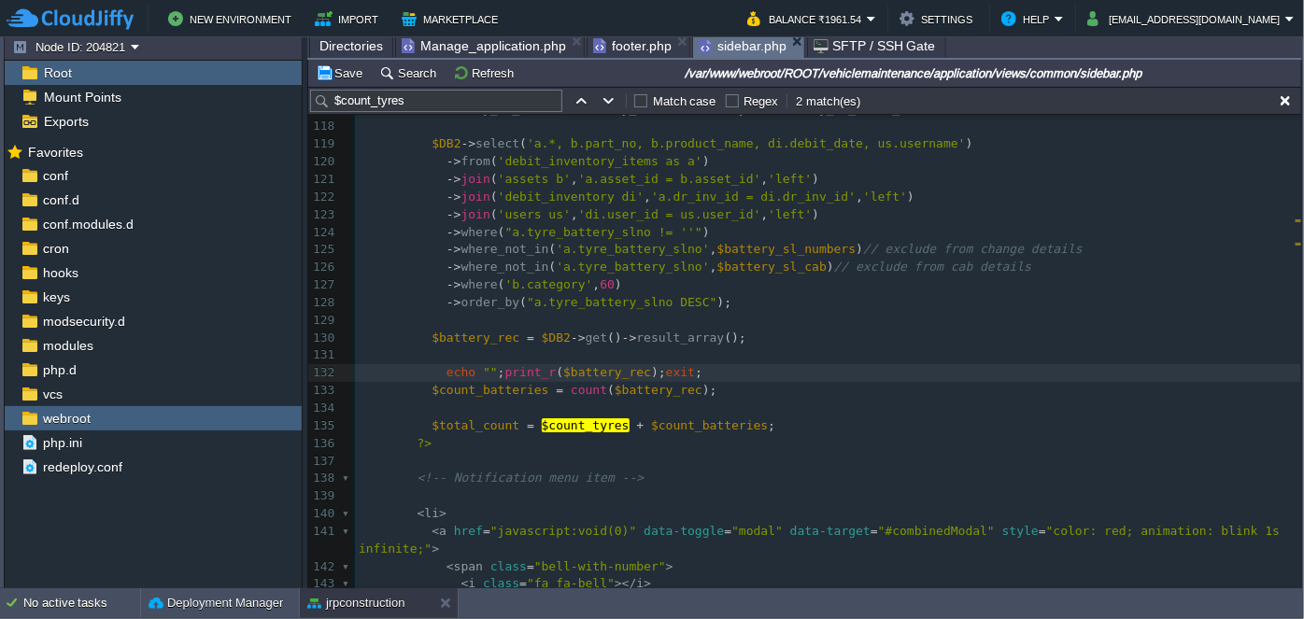
type textarea "<>"
type textarea "pre"
type textarea "echo "<pre>";print_r($battery_rec);exit;"
drag, startPoint x: 440, startPoint y: 372, endPoint x: 759, endPoint y: 373, distance: 318.6
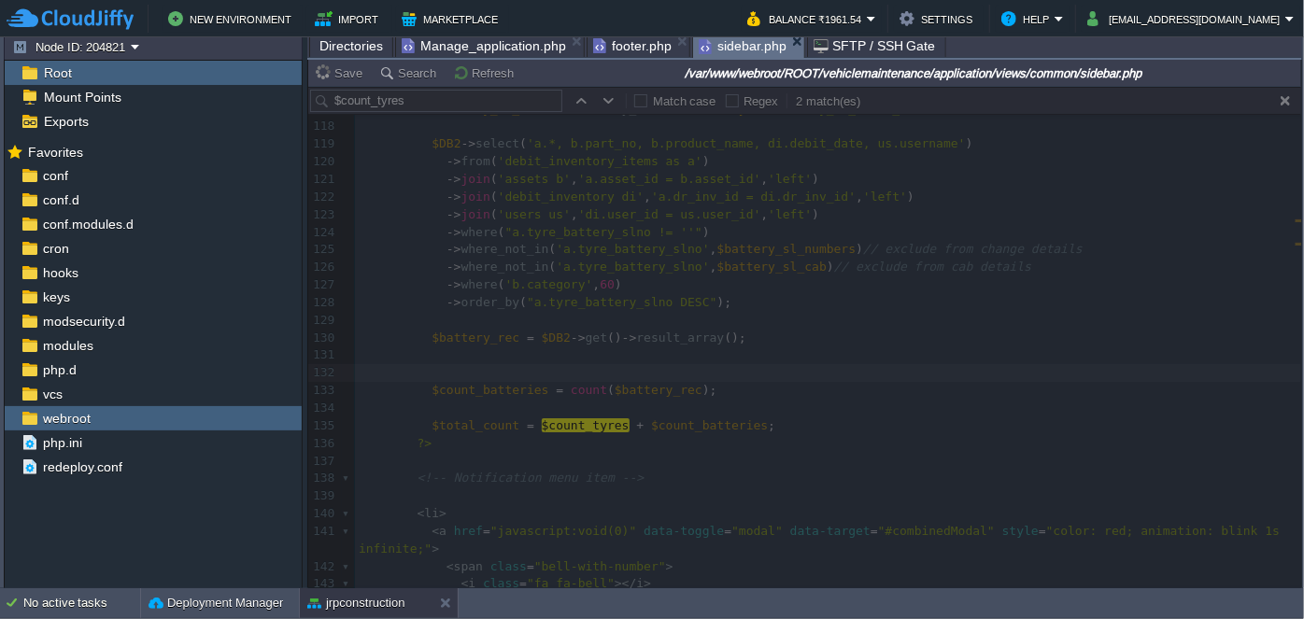
click at [646, 51] on span "footer.php" at bounding box center [632, 46] width 78 height 22
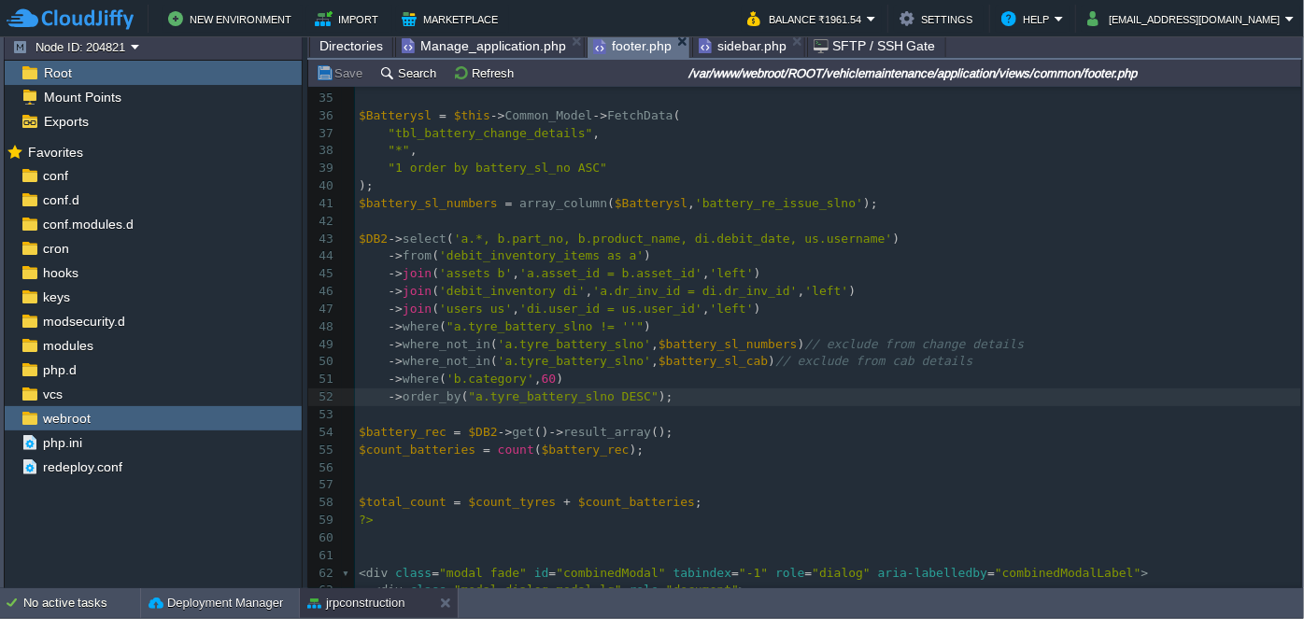
scroll to position [742, 0]
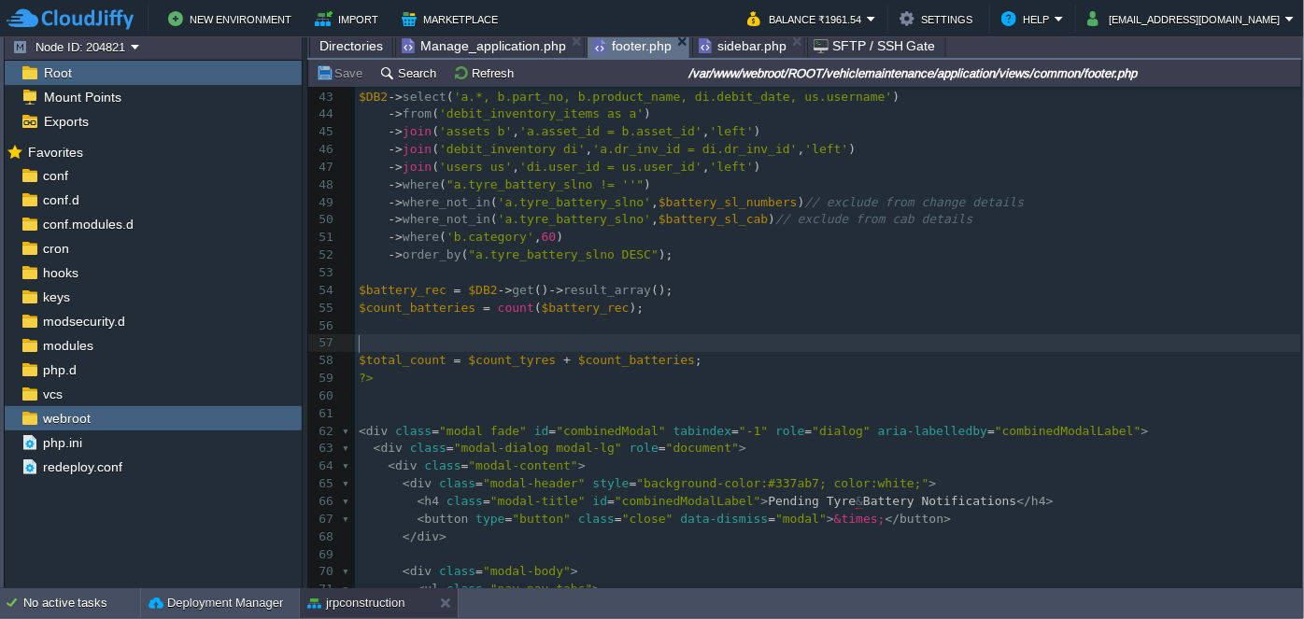
click at [439, 346] on pre "​" at bounding box center [828, 343] width 946 height 18
click at [660, 291] on pre "$battery_rec = $DB2 -> get () -> result_array ();" at bounding box center [828, 291] width 946 height 18
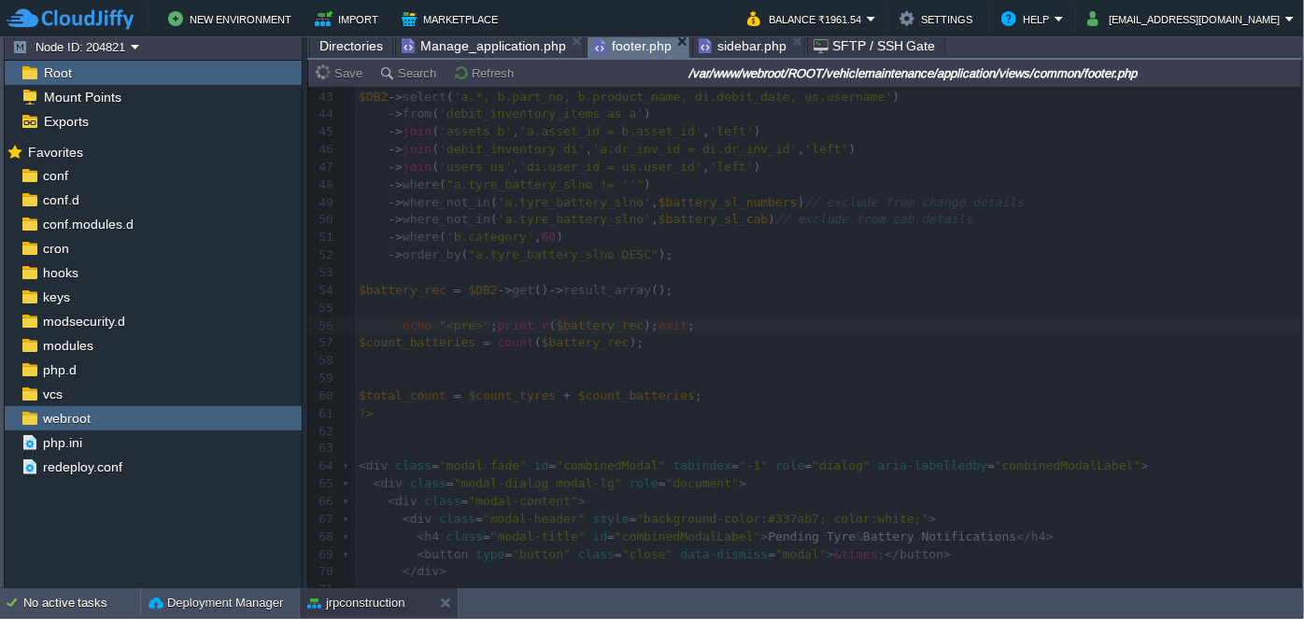
click at [715, 50] on span "sidebar.php" at bounding box center [743, 46] width 88 height 22
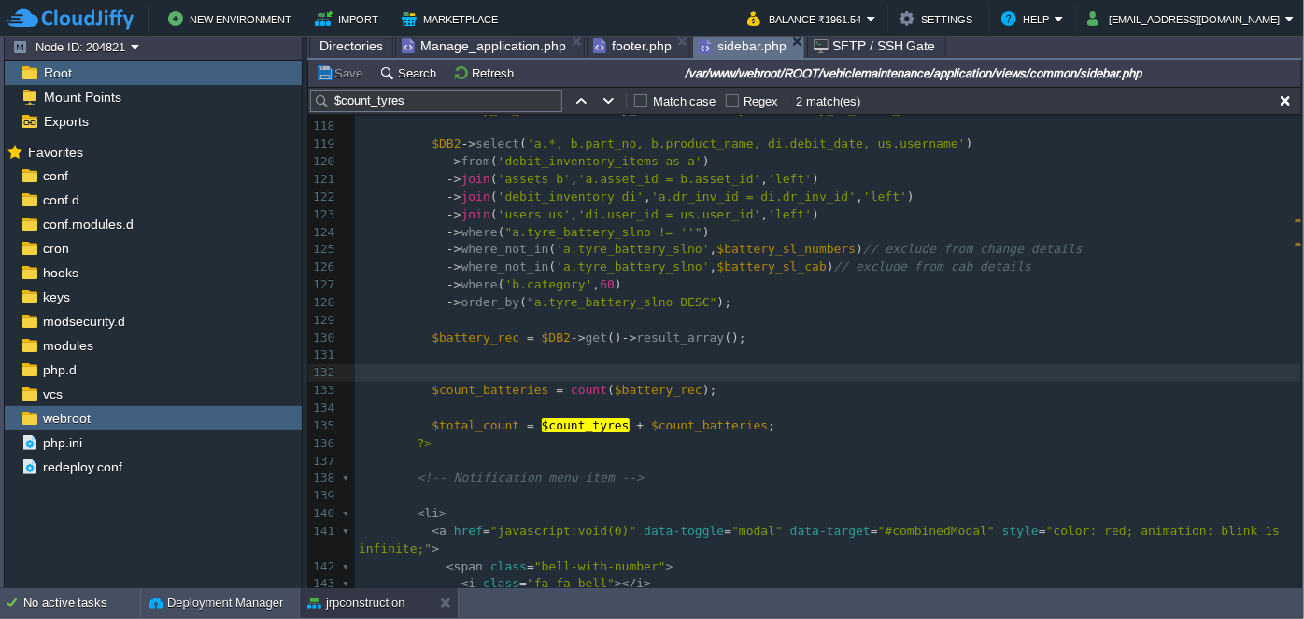
click at [645, 45] on span "footer.php" at bounding box center [632, 46] width 78 height 22
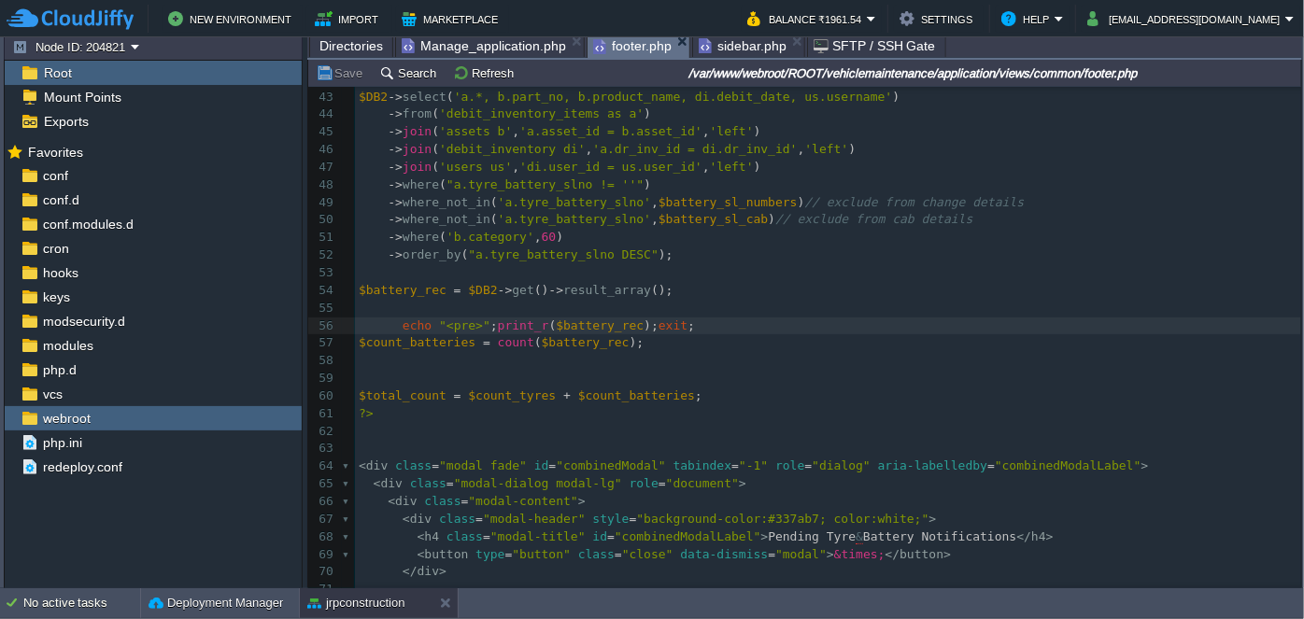
type textarea "exit;"
drag, startPoint x: 634, startPoint y: 327, endPoint x: 694, endPoint y: 325, distance: 59.8
type textarea "exit;"
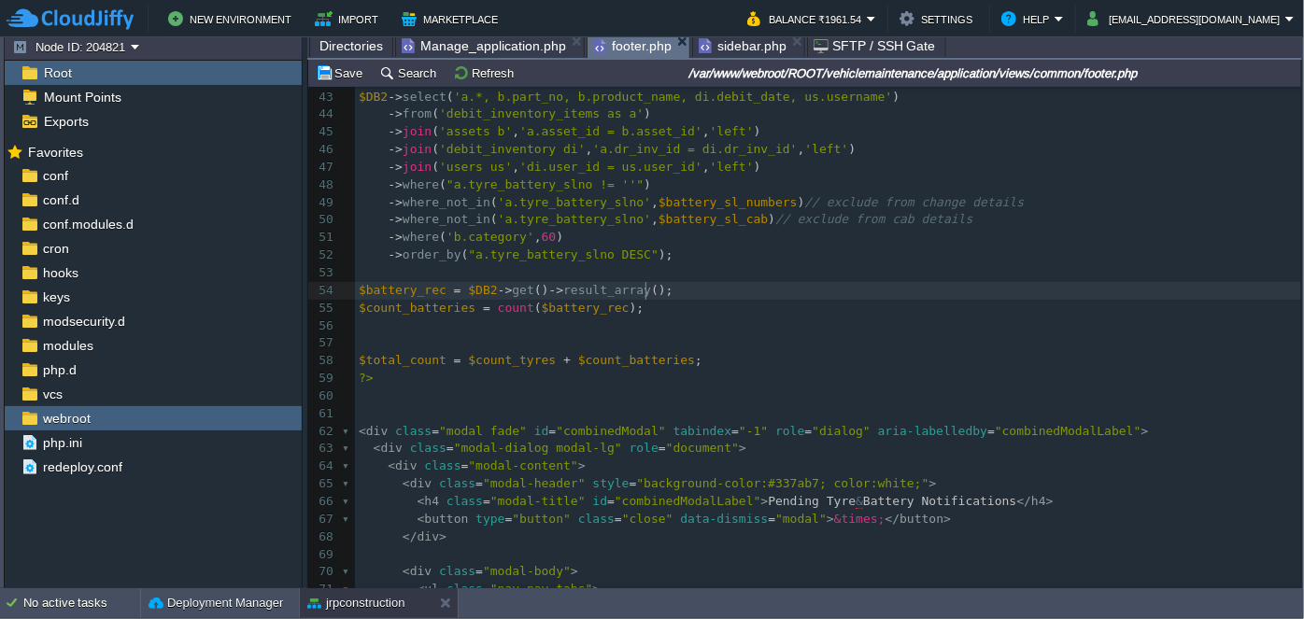
type textarea "$BatteryCabslno = $this->Common_Model->FetchData("tbl_cab_batterydata", "*", "1…"
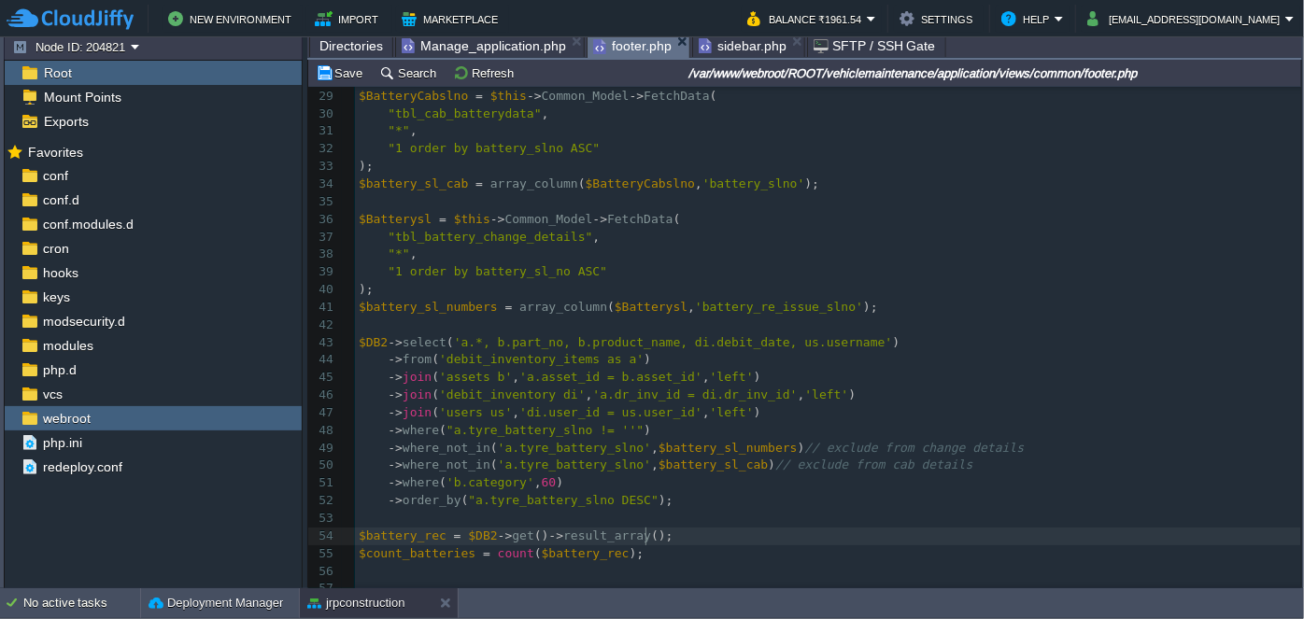
type textarea "-"
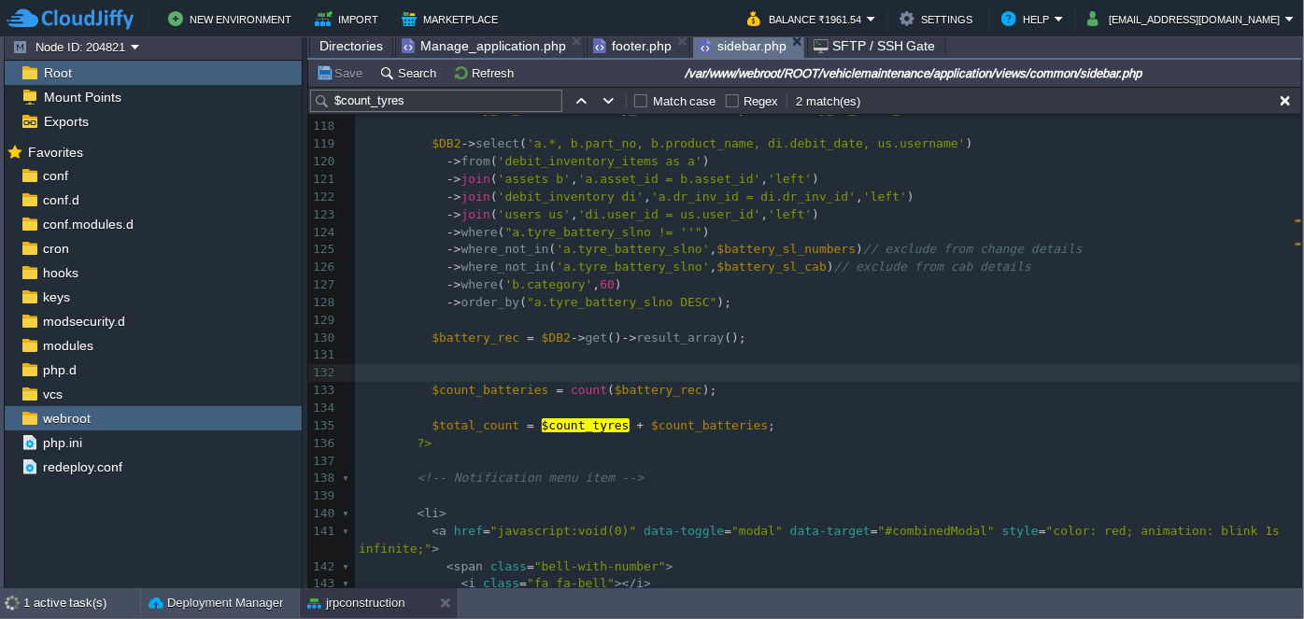
click at [737, 48] on span "sidebar.php" at bounding box center [743, 46] width 88 height 23
click at [762, 317] on pre "​" at bounding box center [828, 321] width 946 height 18
click at [559, 377] on pre at bounding box center [828, 373] width 946 height 18
type textarea "echo "<pre>";print_r($battery_rec);exit;"
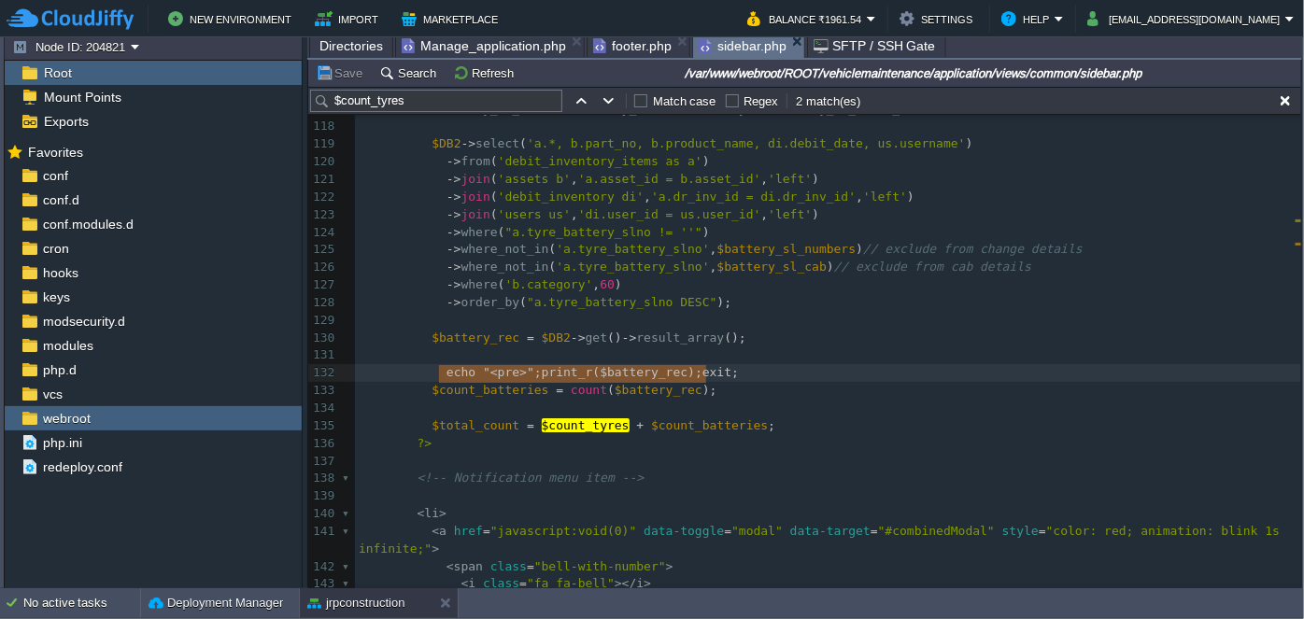
click at [630, 48] on span "footer.php" at bounding box center [632, 46] width 78 height 22
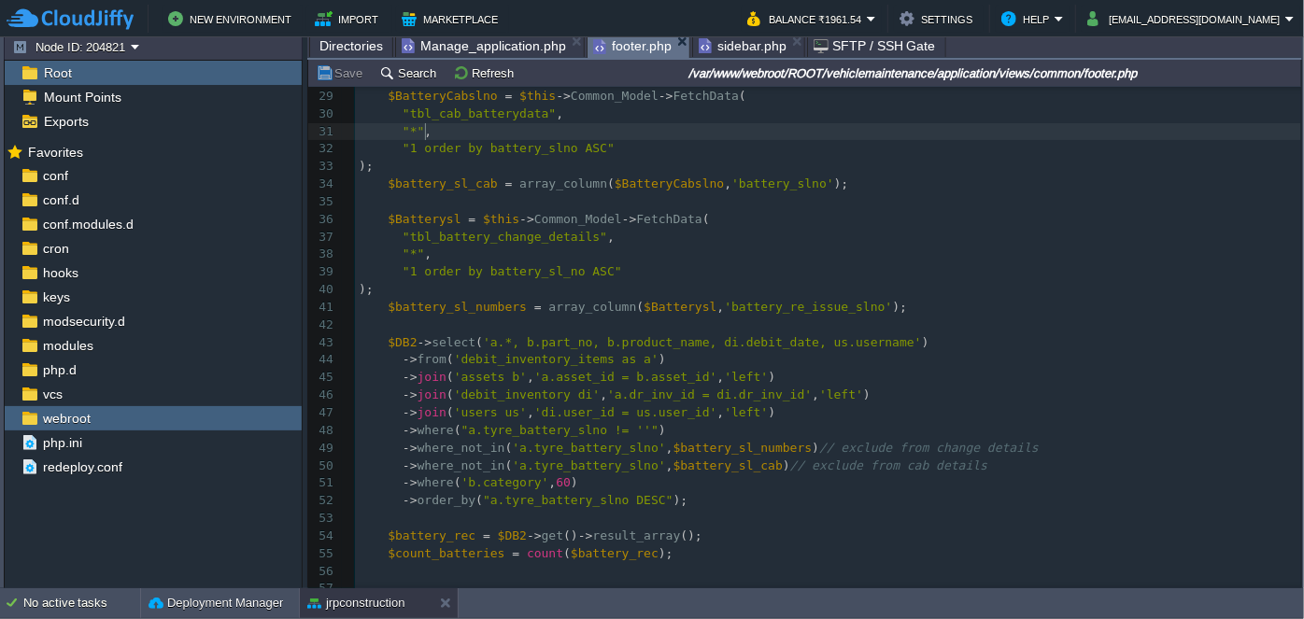
type textarea "-"
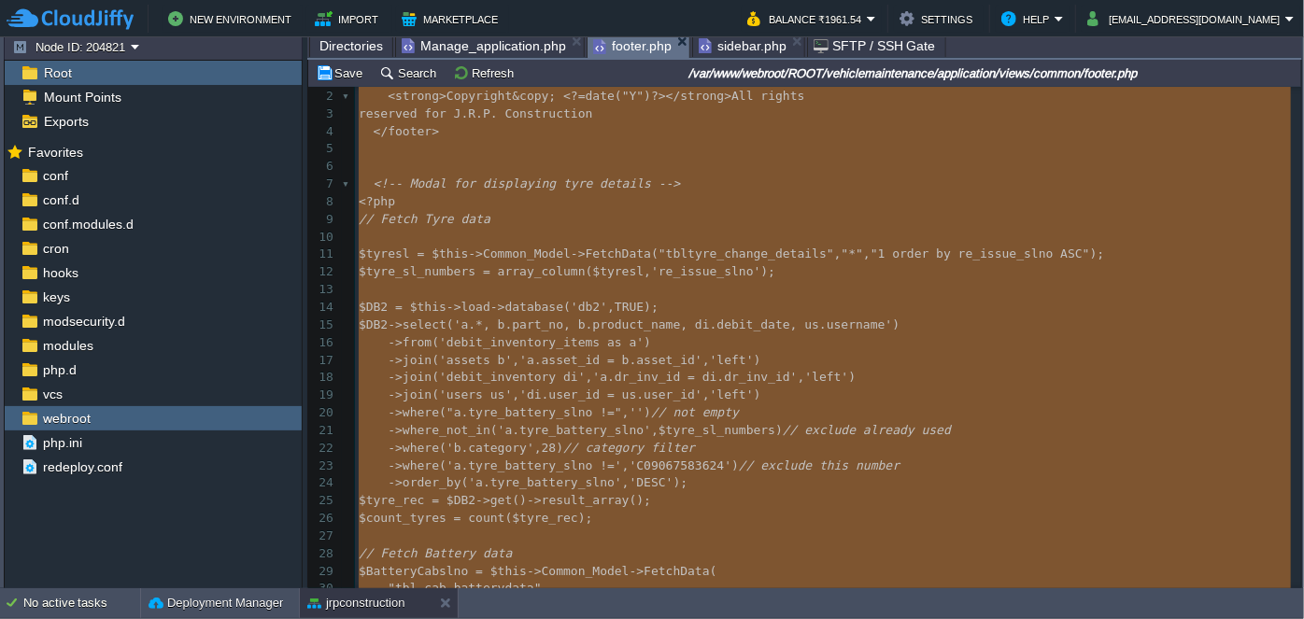
scroll to position [1668, 0]
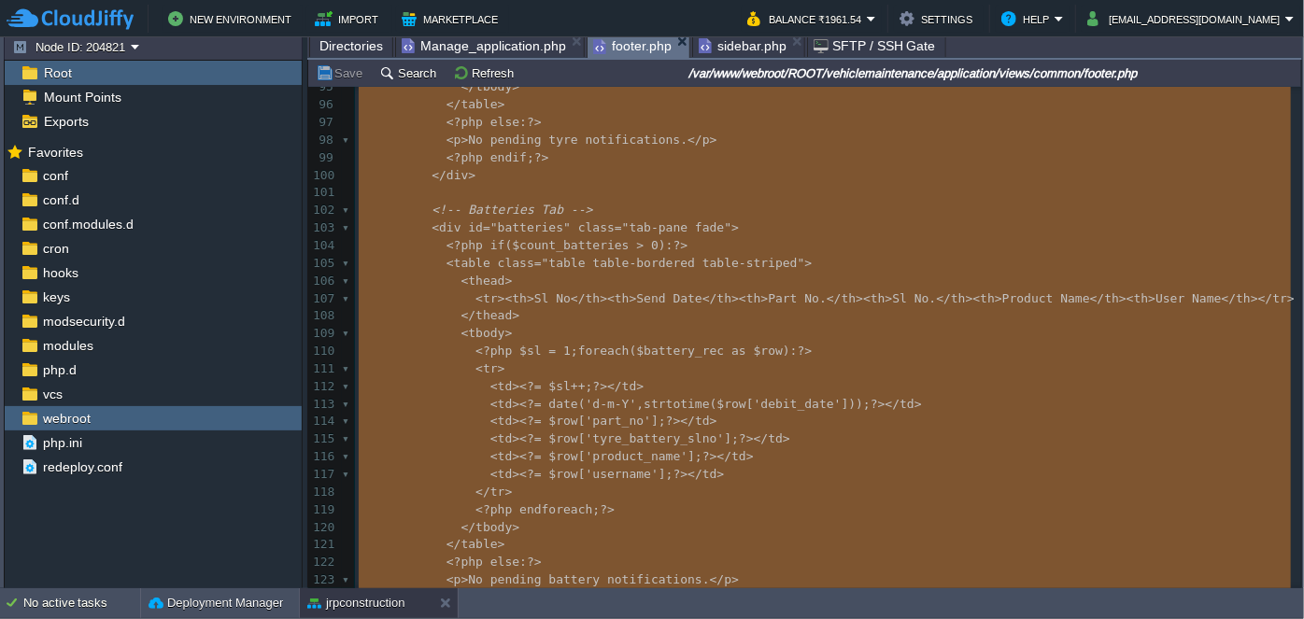
click at [744, 36] on span "sidebar.php" at bounding box center [743, 46] width 88 height 22
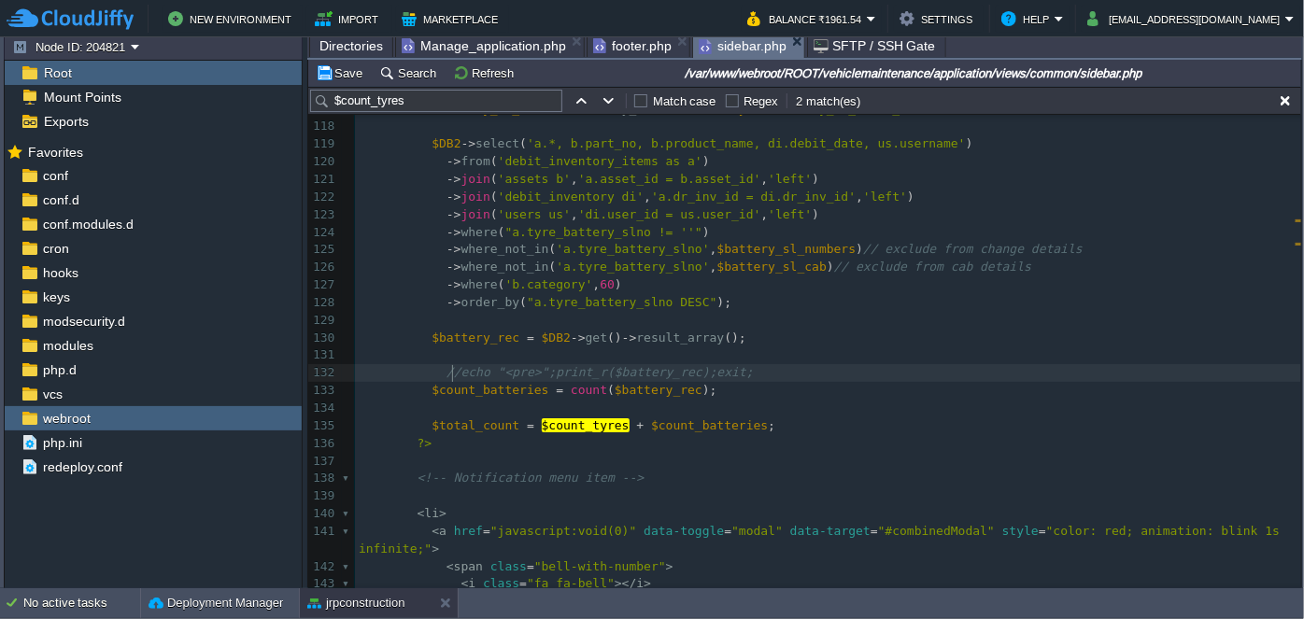
scroll to position [6, 12]
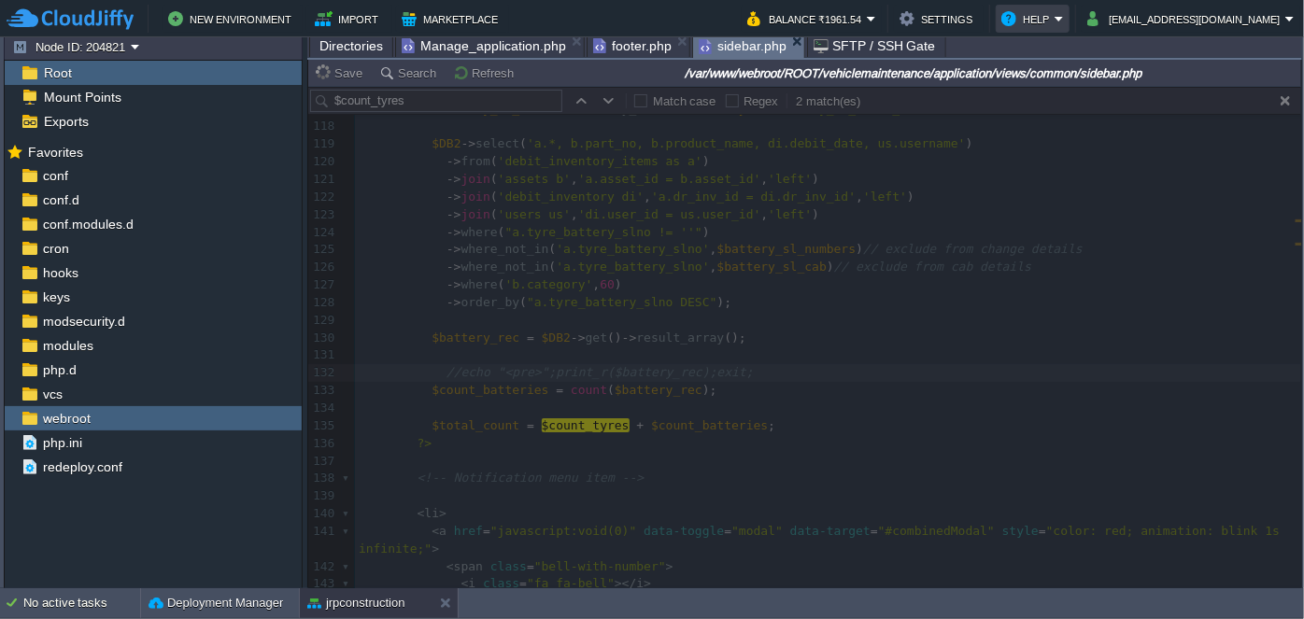
type textarea "//"
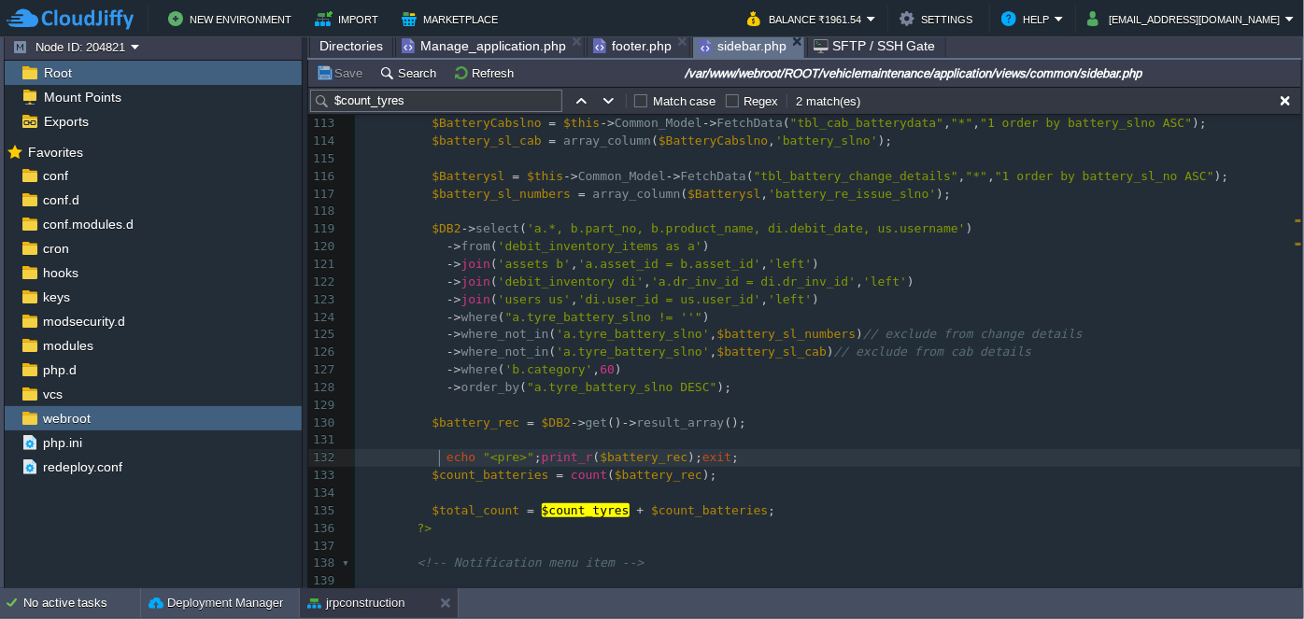
scroll to position [1891, 0]
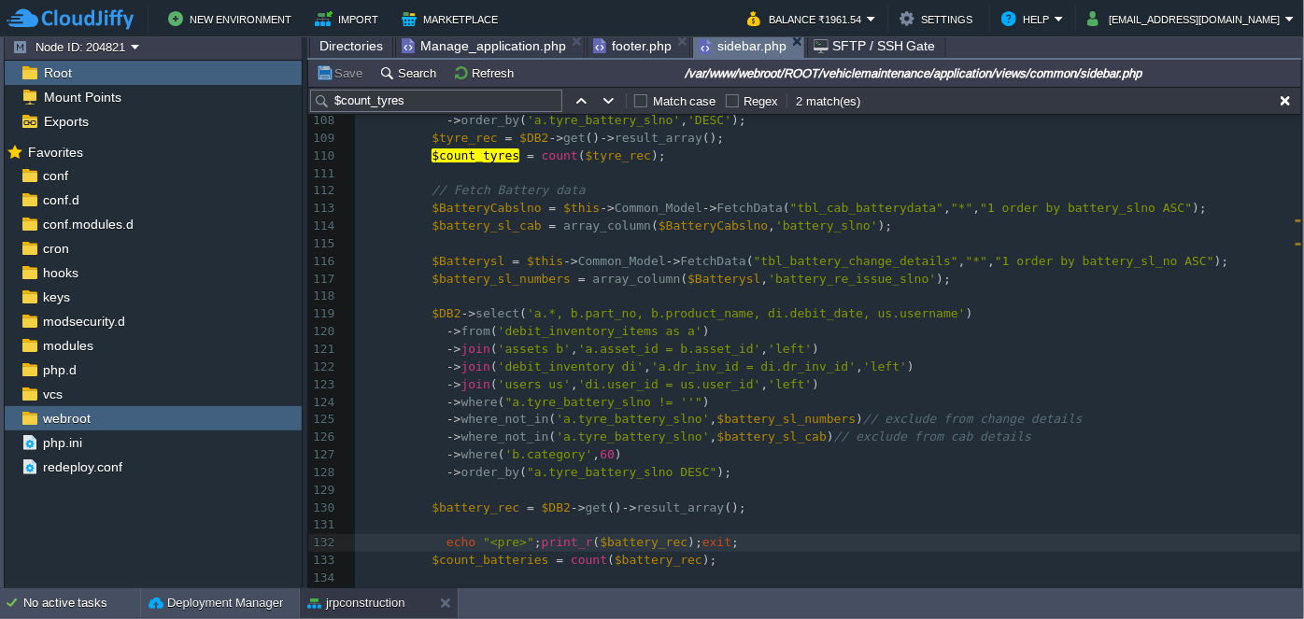
click at [625, 187] on pre "// Fetch Battery data" at bounding box center [828, 191] width 946 height 18
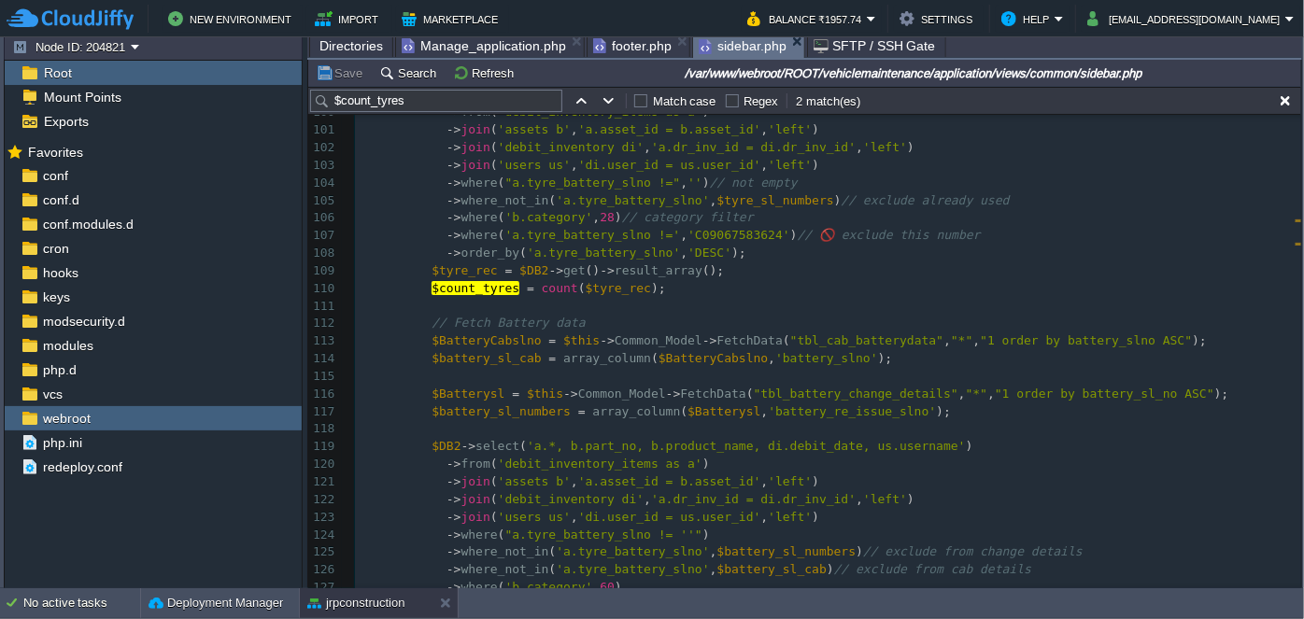
scroll to position [1721, 0]
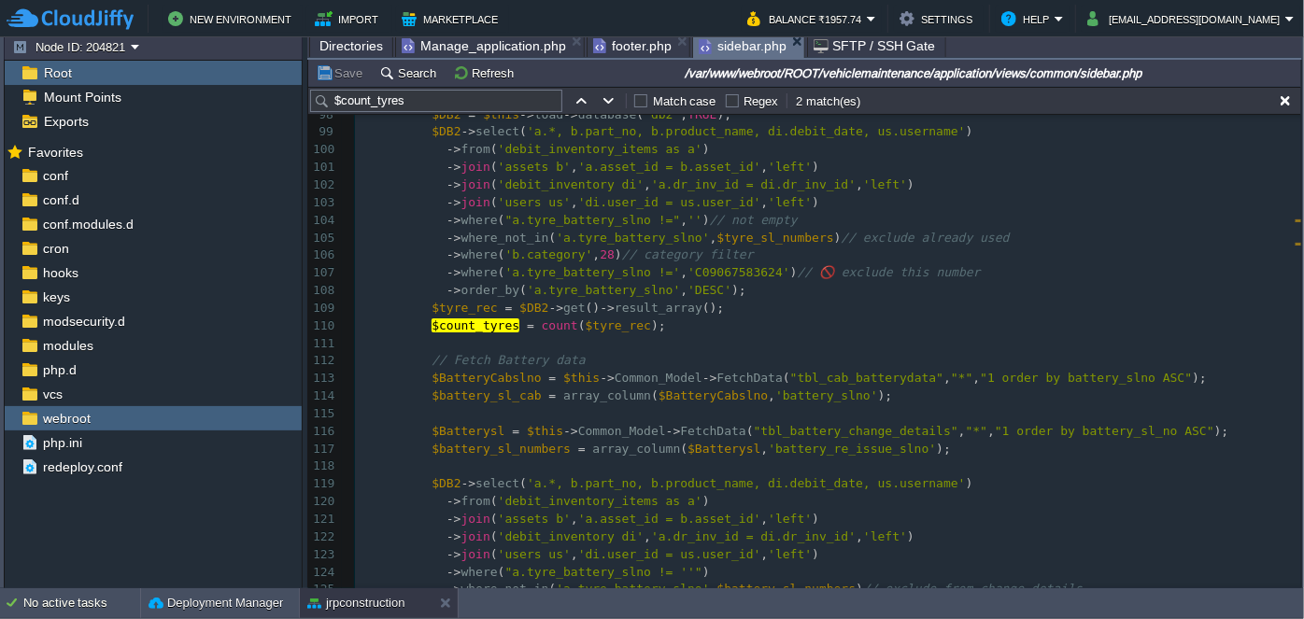
click at [807, 270] on span "// 🚫 exclude this number" at bounding box center [889, 272] width 183 height 14
